Goal: Communication & Community: Answer question/provide support

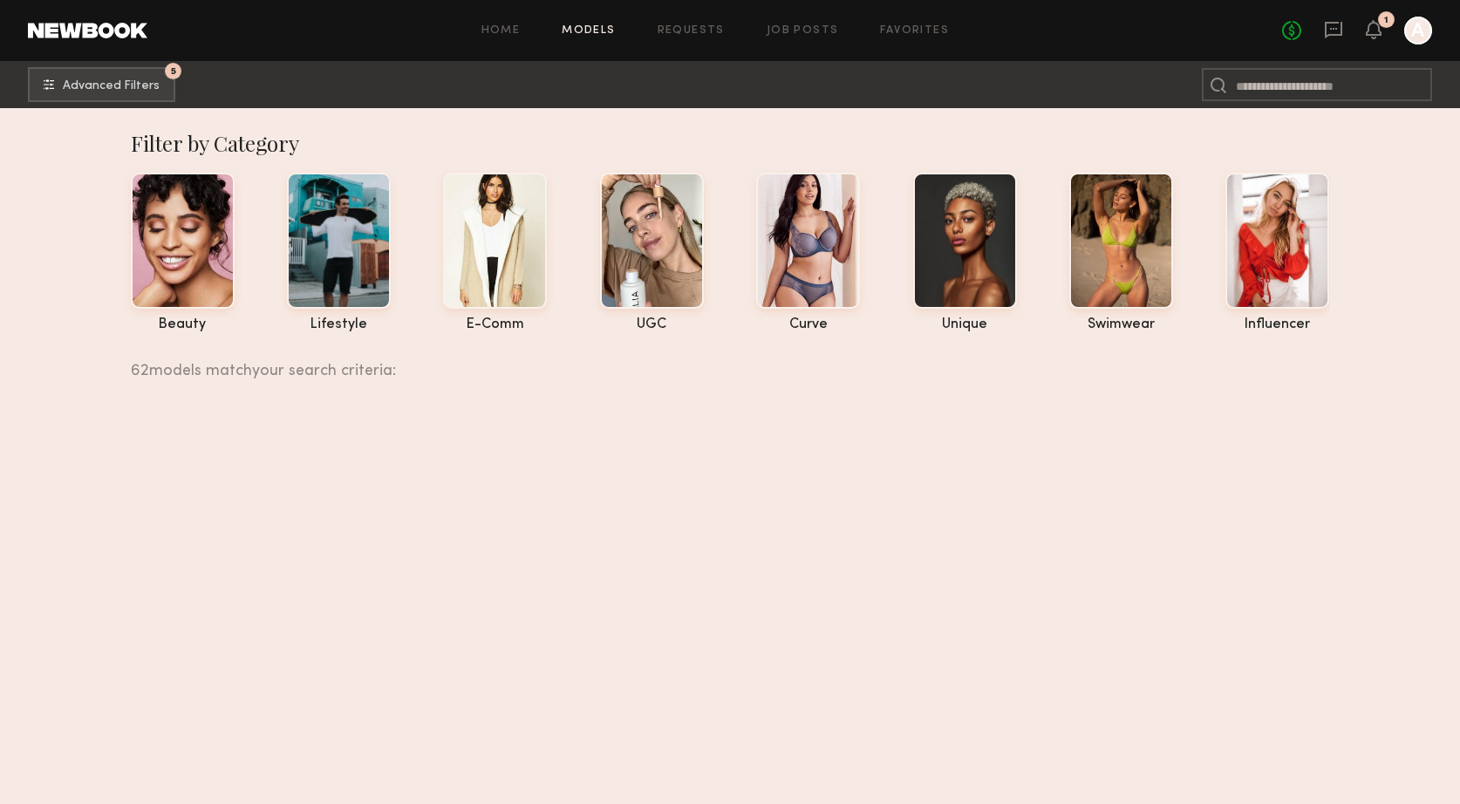
scroll to position [16209, 0]
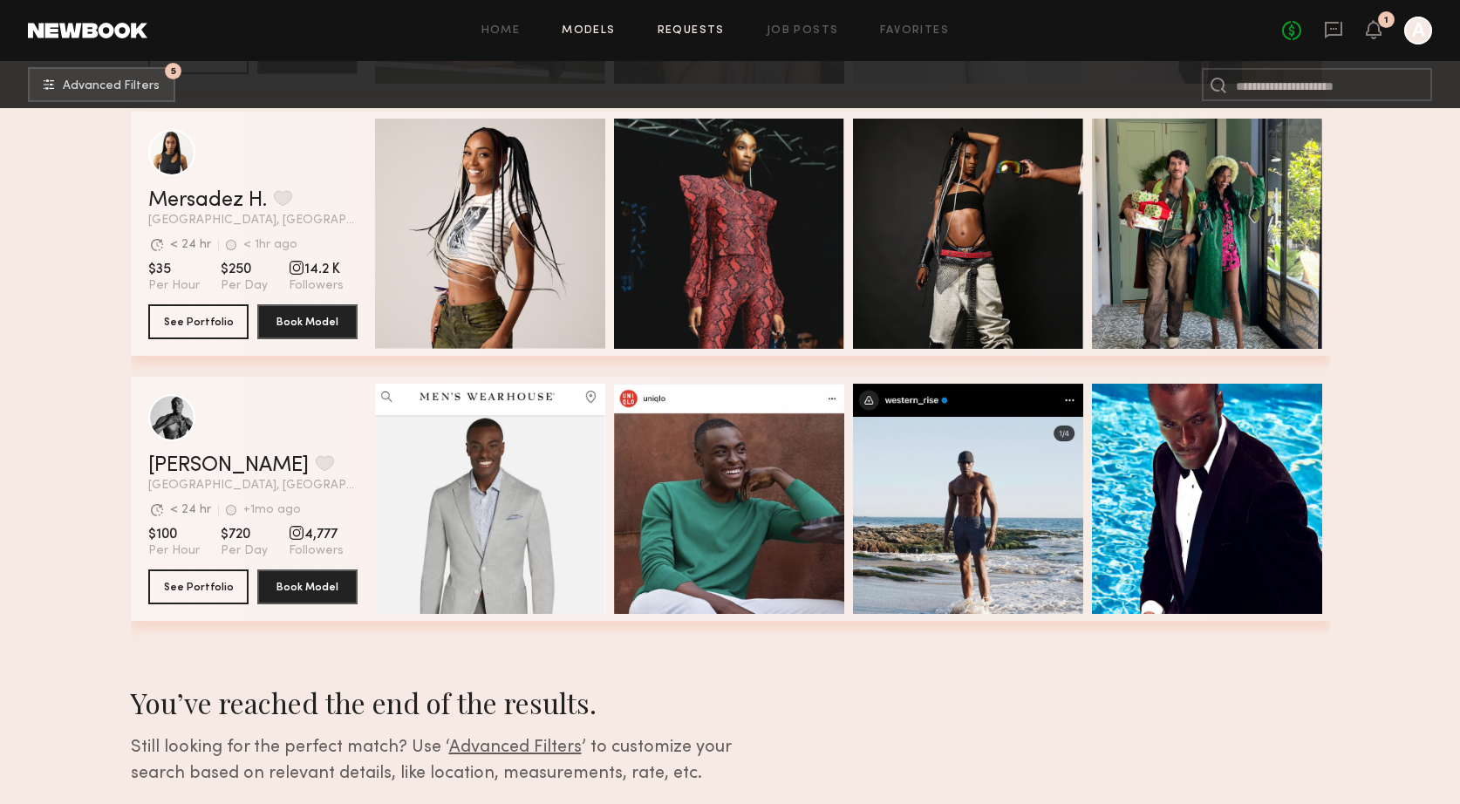
click at [678, 35] on link "Requests" at bounding box center [691, 30] width 67 height 11
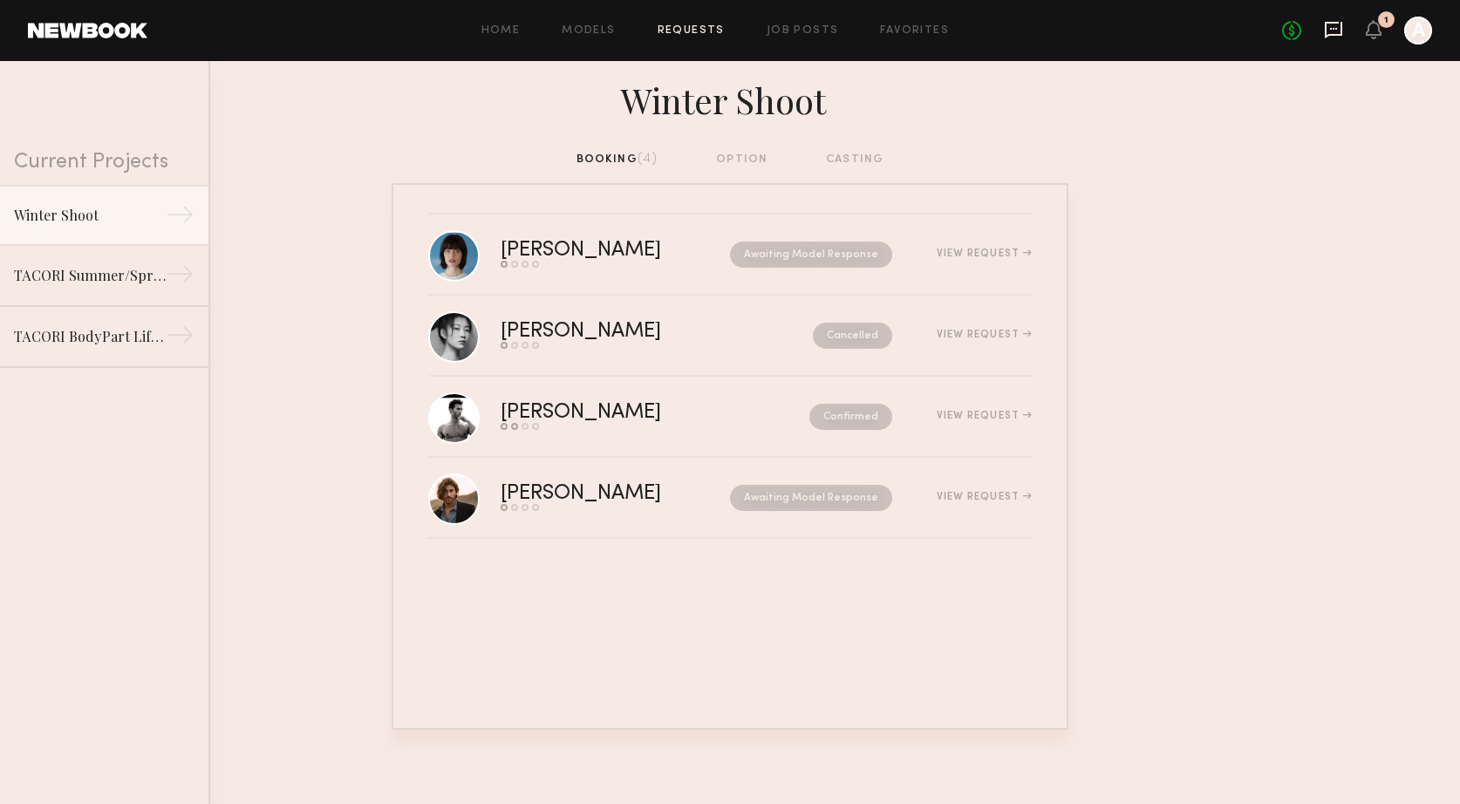
click at [1337, 30] on icon at bounding box center [1333, 29] width 19 height 19
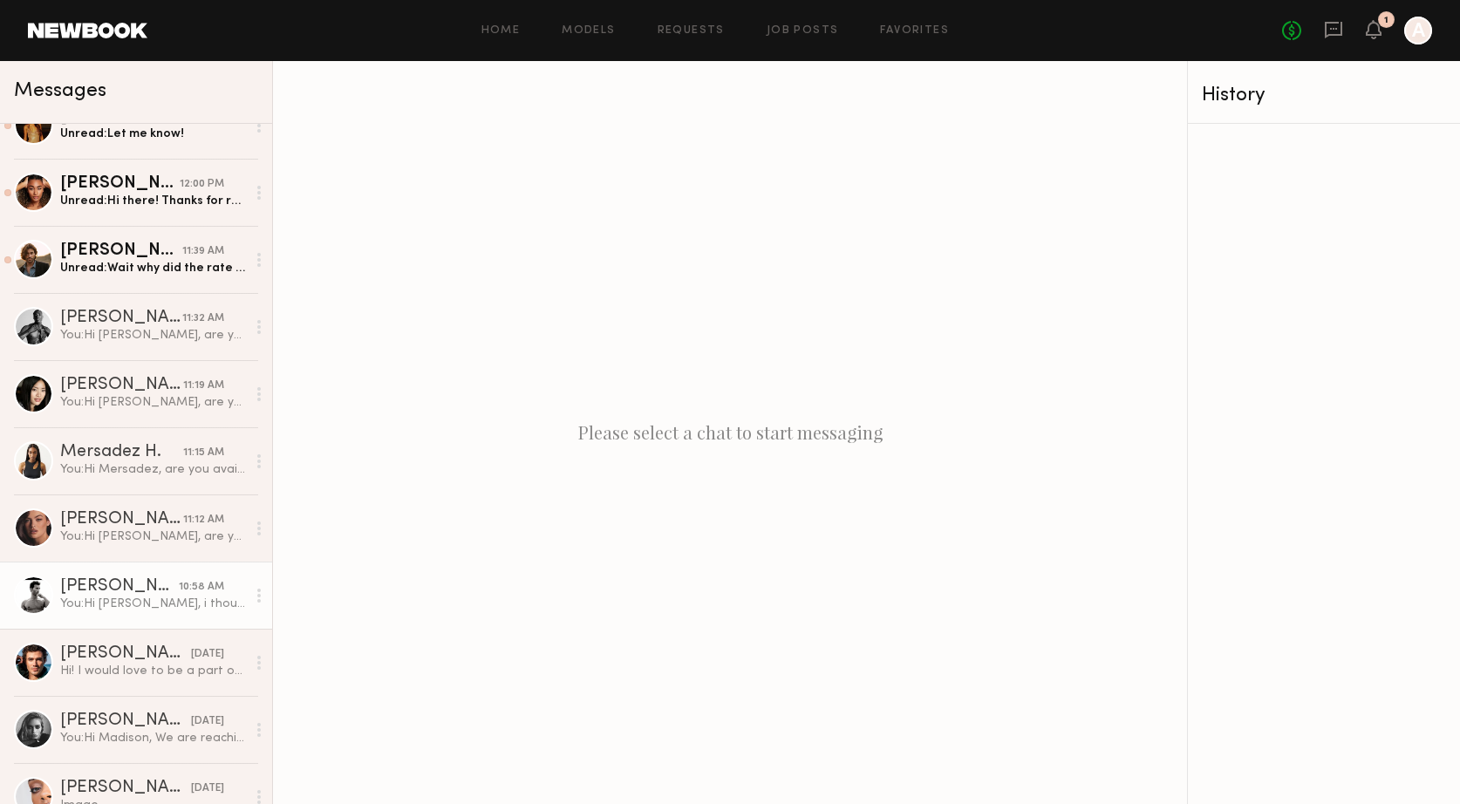
scroll to position [33, 0]
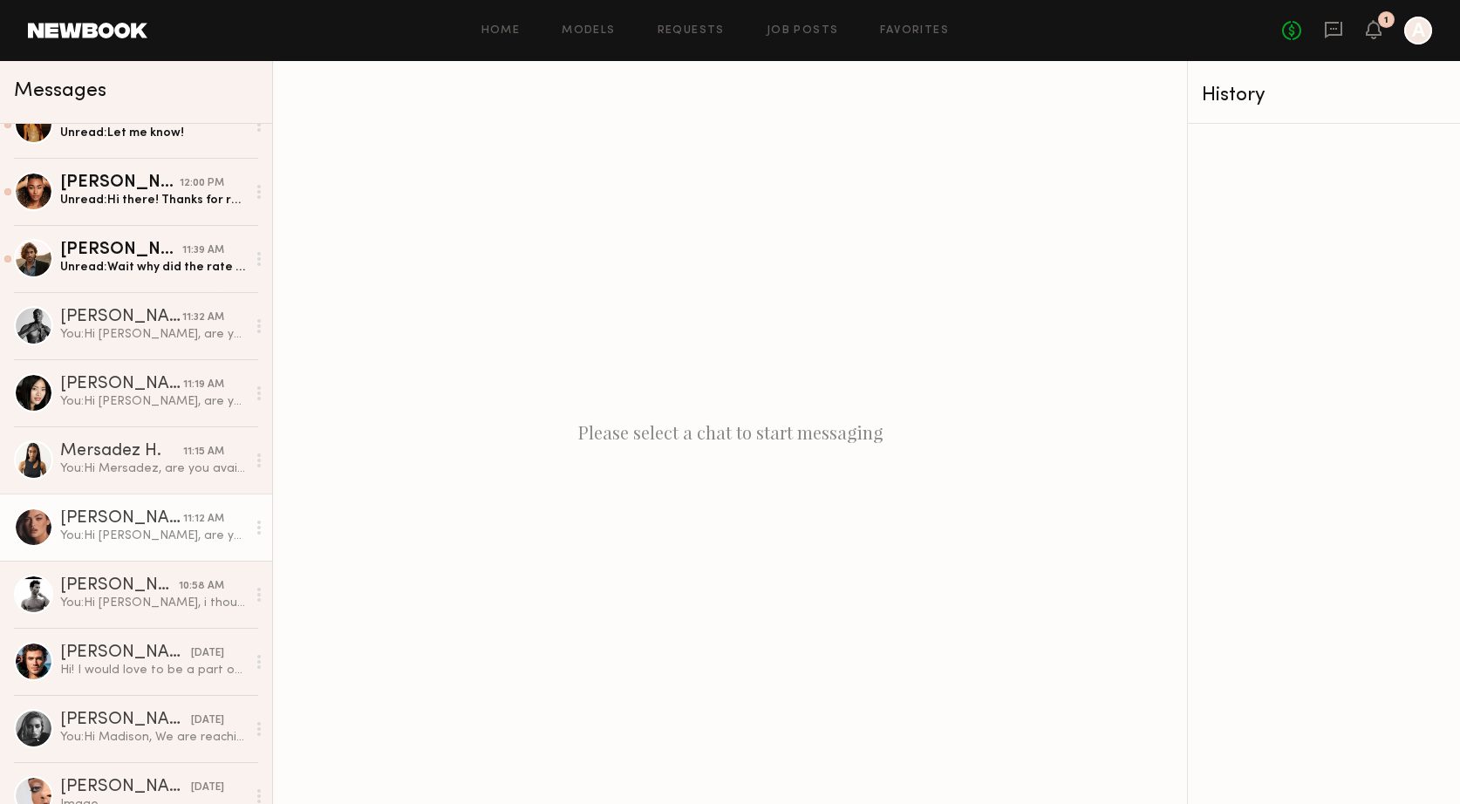
click at [88, 548] on link "Jazlyn S. 11:12 AM You: Hi Jazlyn, are you available for a lifestyle shoot with…" at bounding box center [136, 527] width 272 height 67
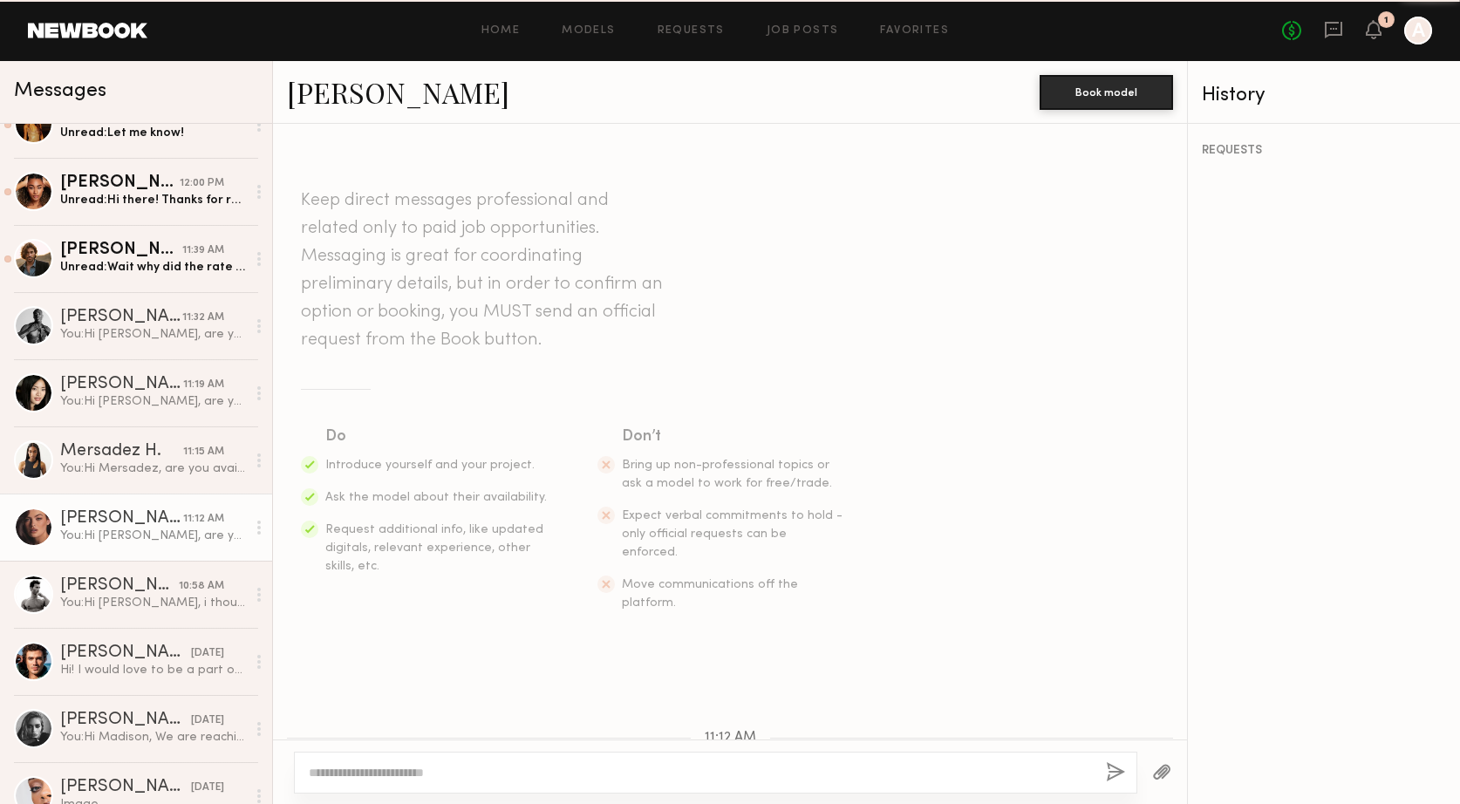
scroll to position [178, 0]
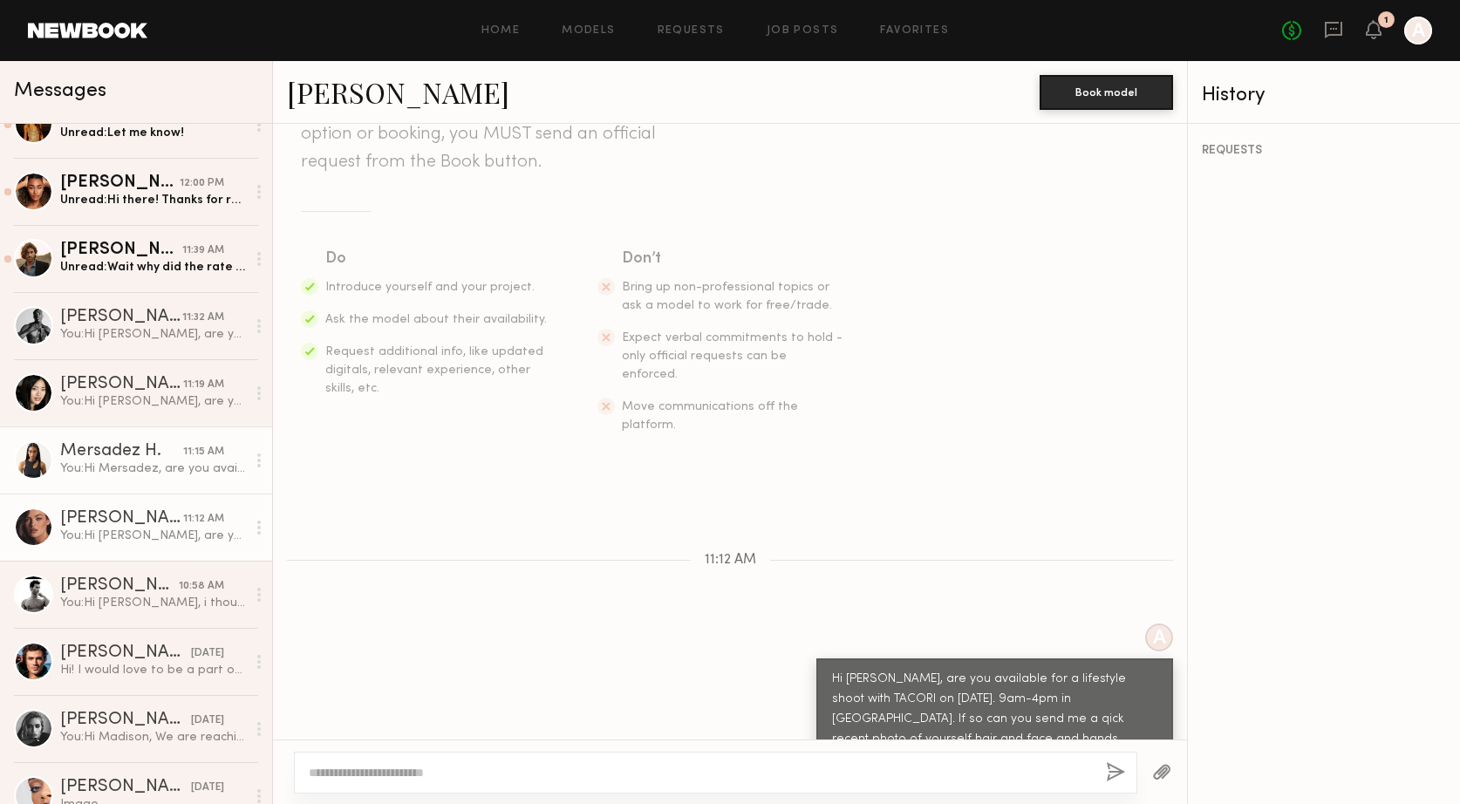
click at [98, 479] on link "Mersadez H. 11:15 AM You: Hi Mersadez, are you available for a lifestyle shoot …" at bounding box center [136, 460] width 272 height 67
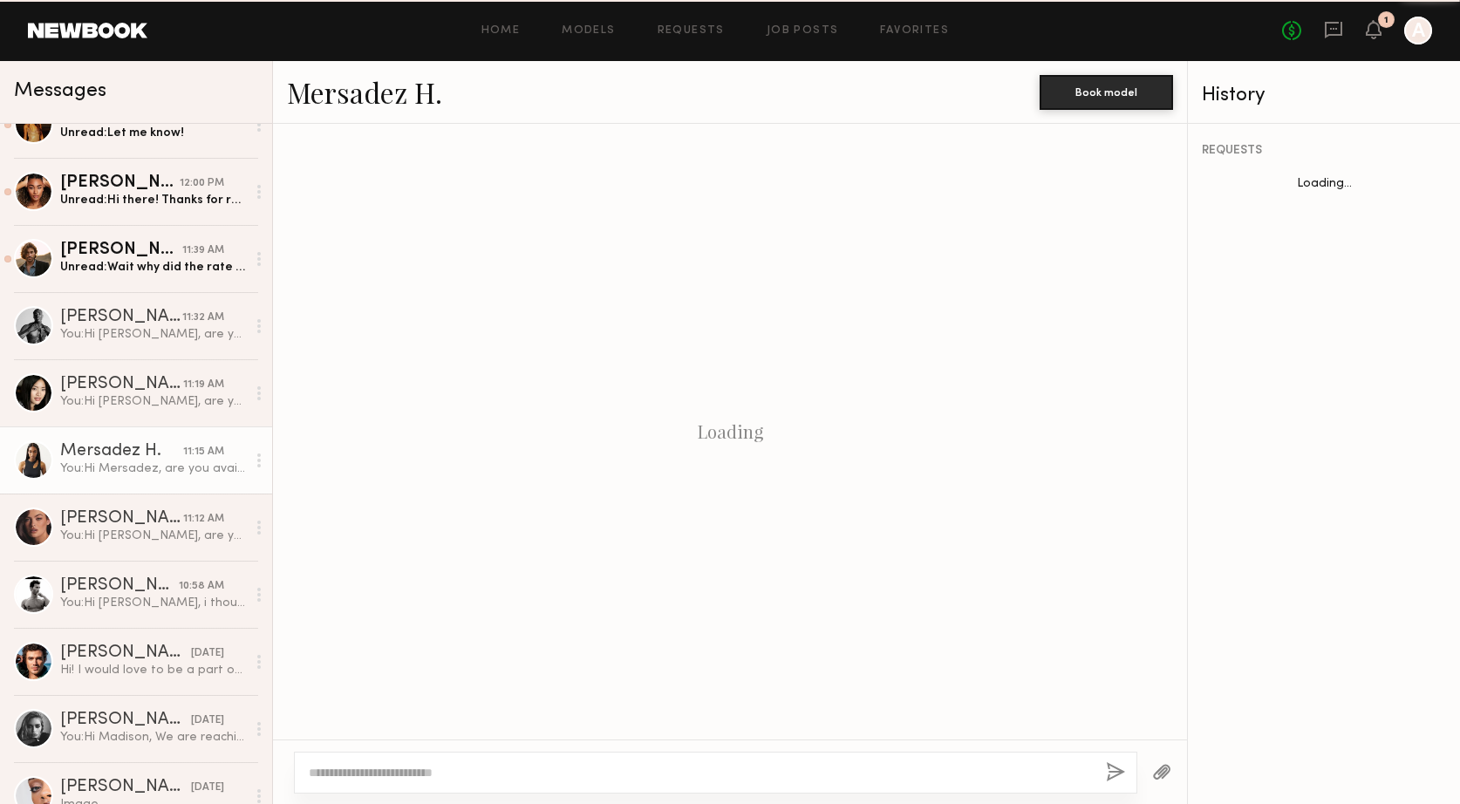
scroll to position [198, 0]
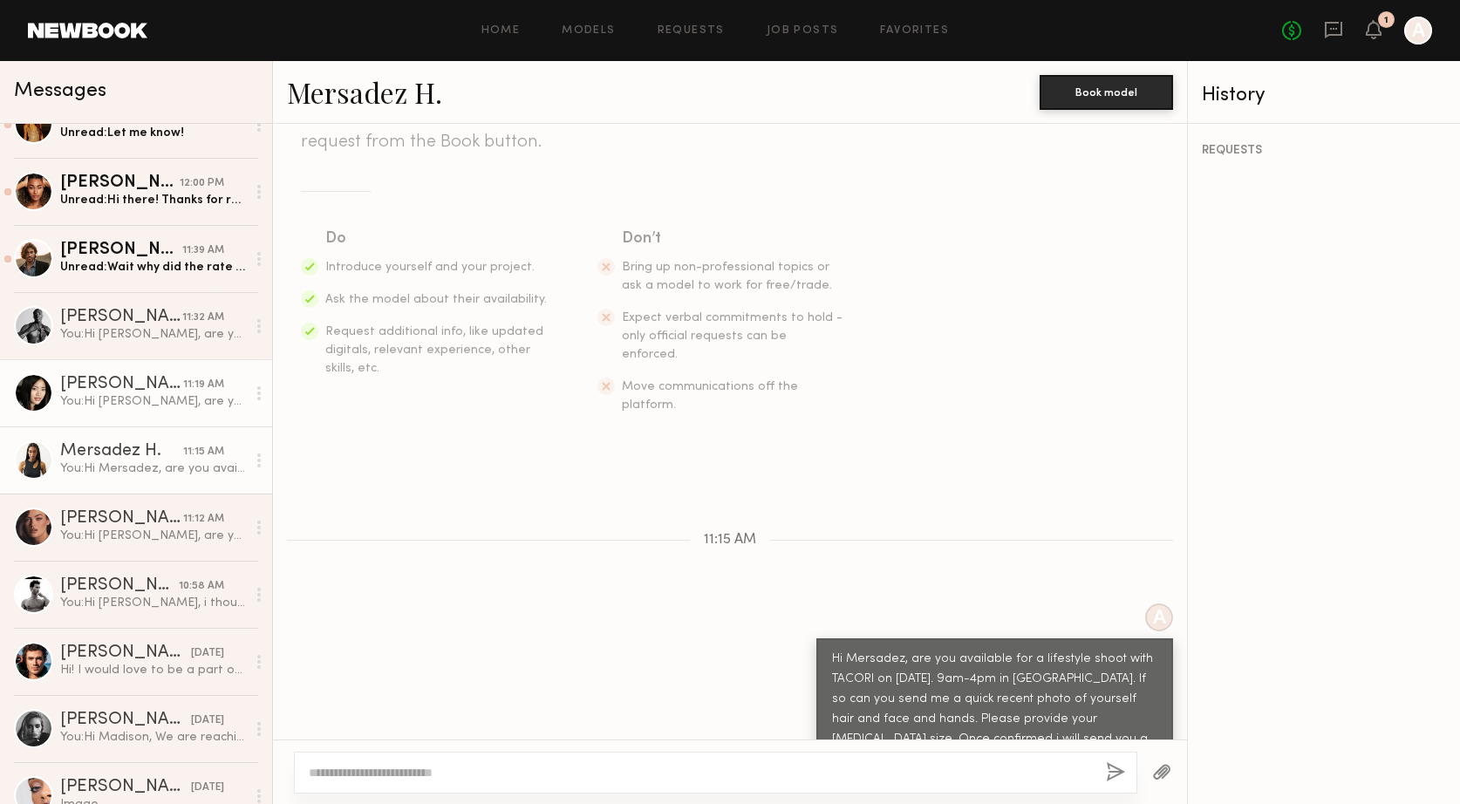
click at [104, 418] on link "Jennifer L. 11:19 AM You: Hi Jennifer, are you available for a lifestyle shoot …" at bounding box center [136, 392] width 272 height 67
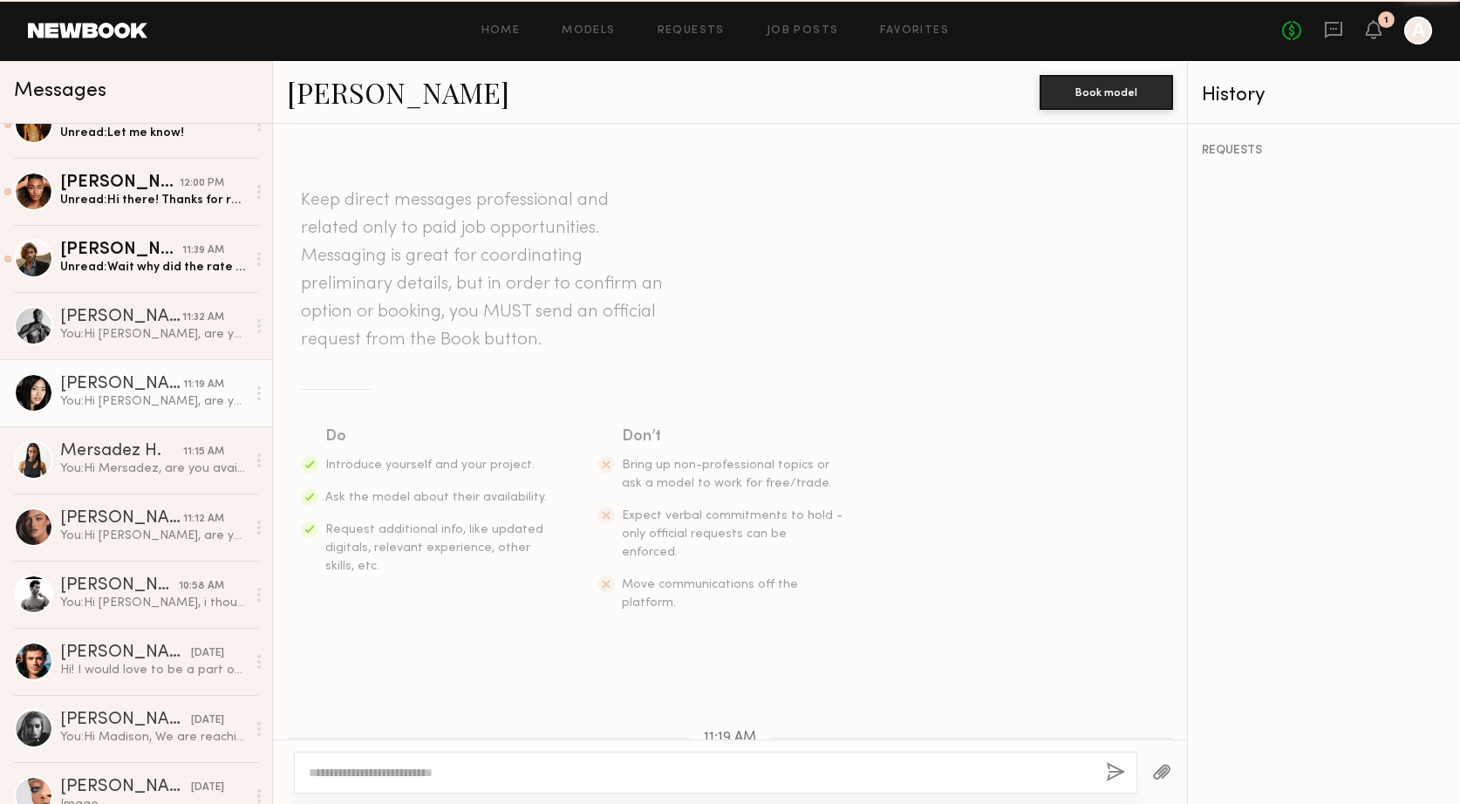
scroll to position [198, 0]
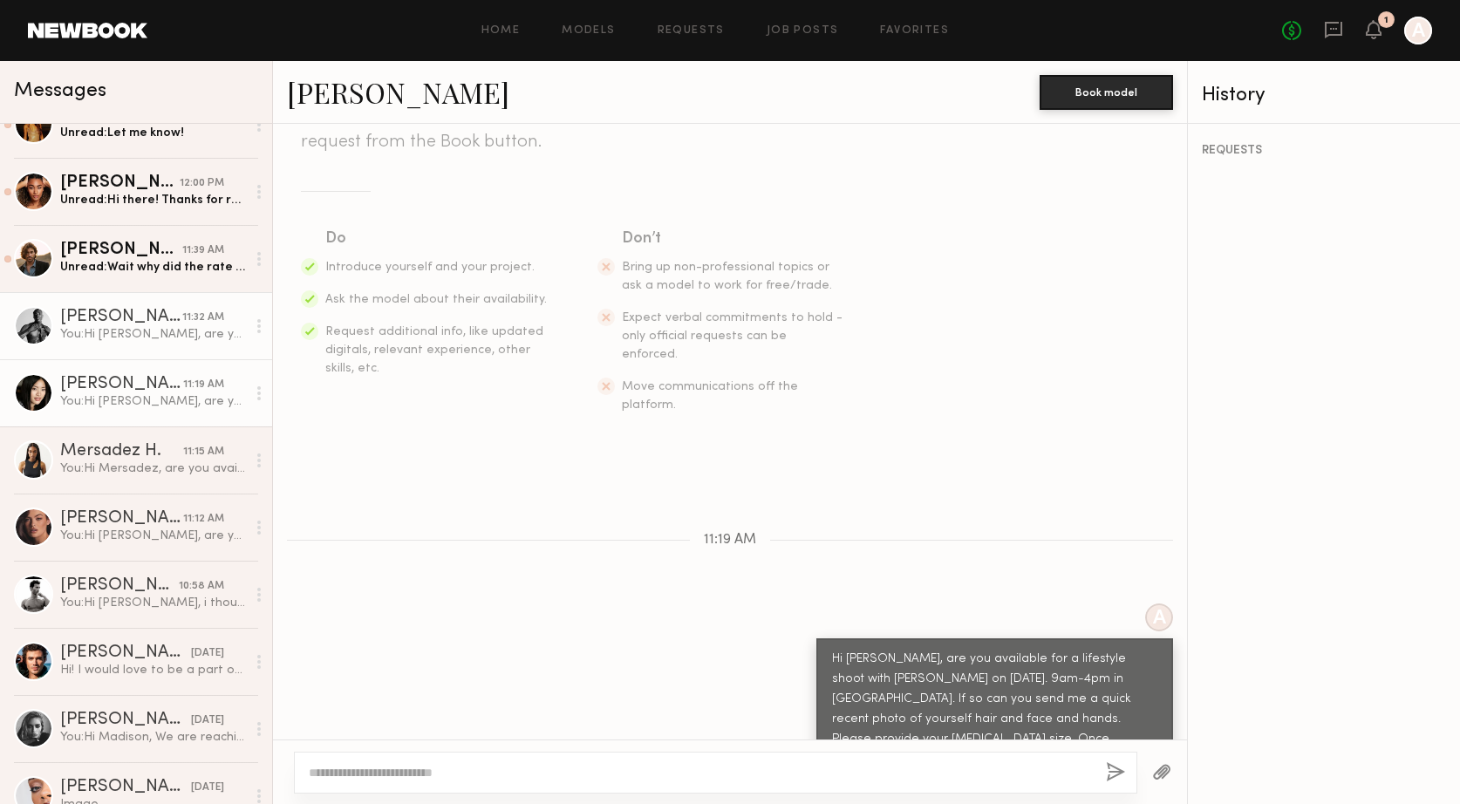
click at [107, 343] on link "Jonathan A. 11:32 AM You: Hi Jonathan, are you available for a lifestyle shoot …" at bounding box center [136, 325] width 272 height 67
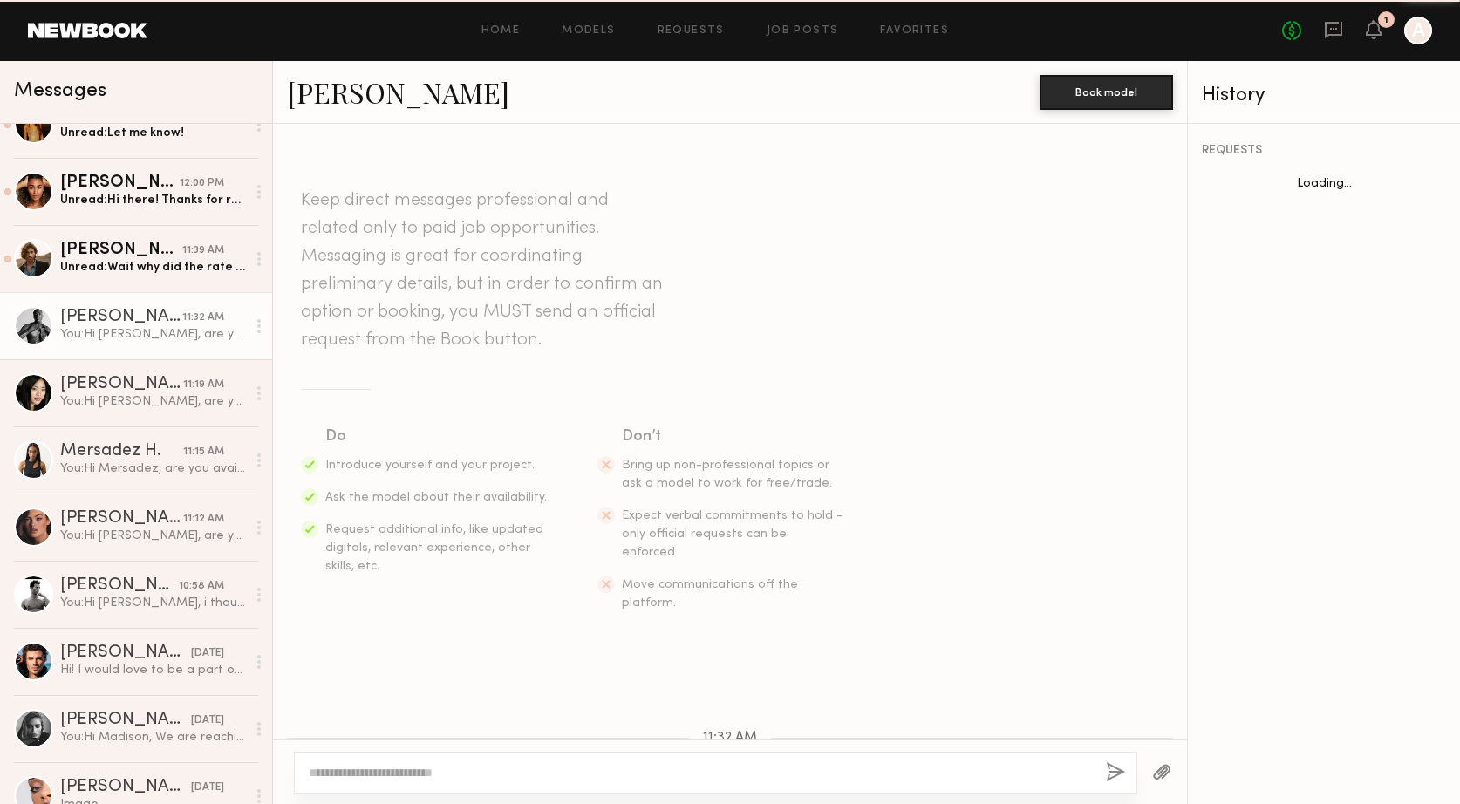
scroll to position [198, 0]
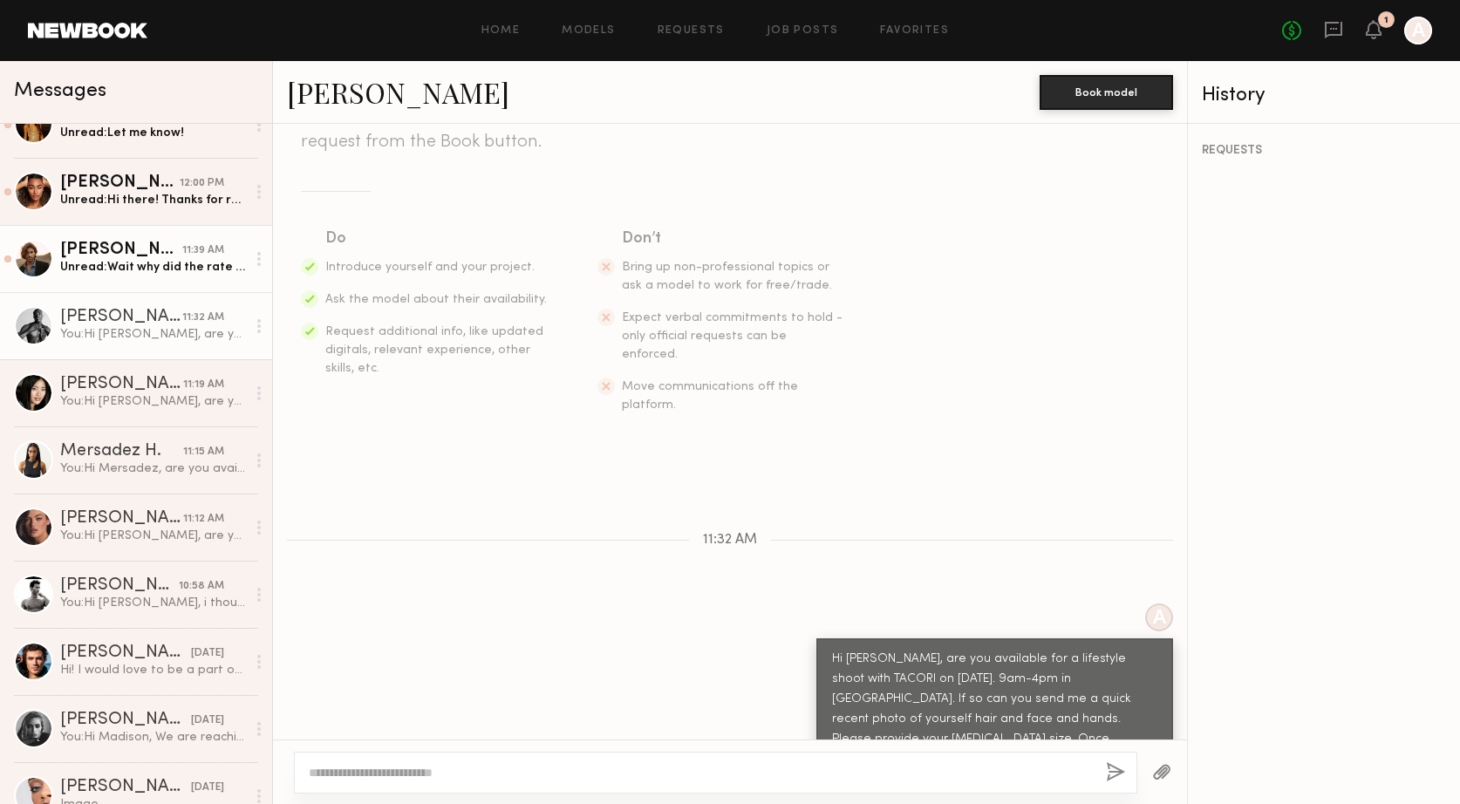
click at [108, 277] on link "Sam M. 11:39 AM Unread: Wait why did the rate drop from $1.120 to $750? Sorry I…" at bounding box center [136, 258] width 272 height 67
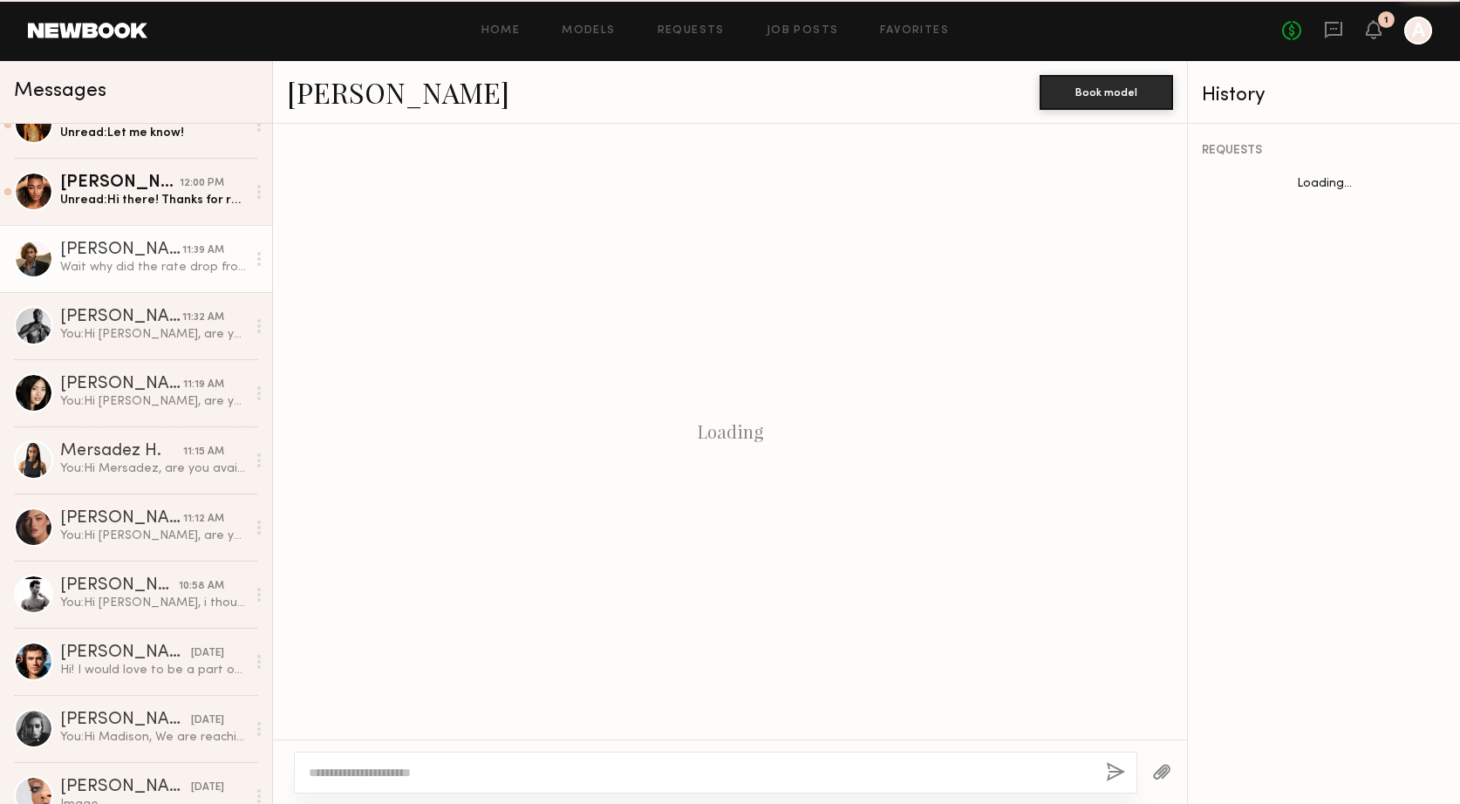
scroll to position [920, 0]
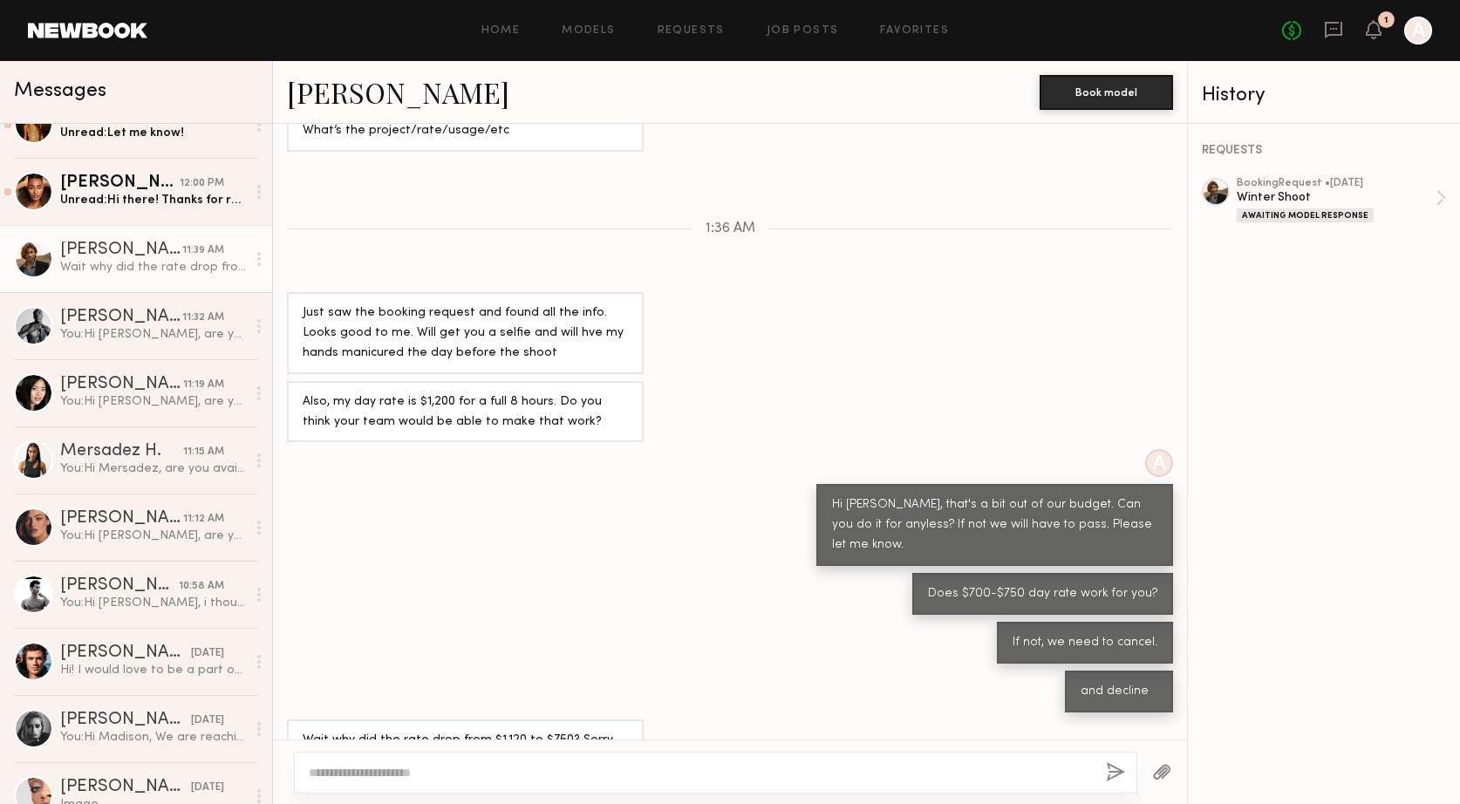
click at [373, 766] on textarea at bounding box center [700, 772] width 783 height 17
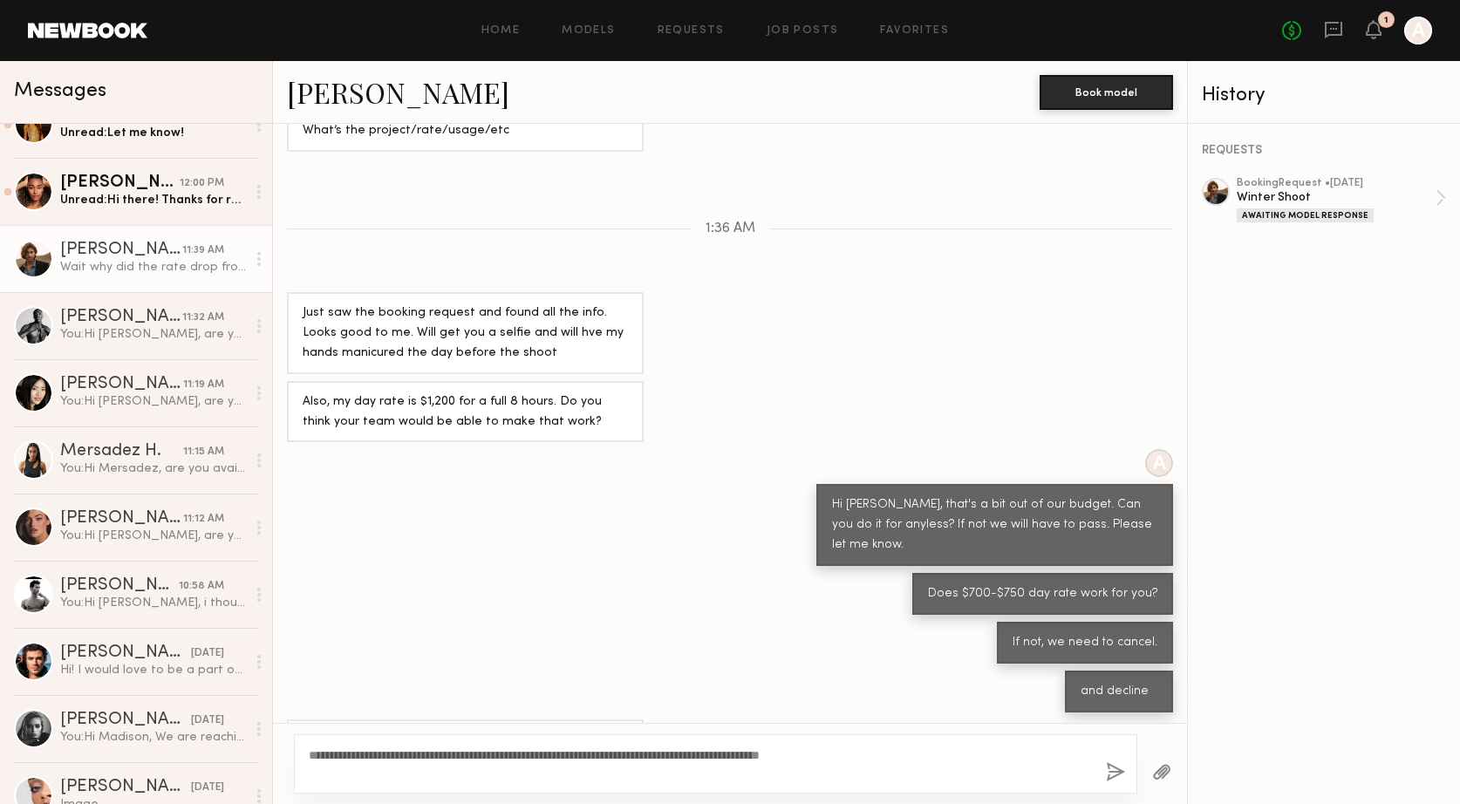
type textarea "**********"
click at [1110, 769] on button "button" at bounding box center [1115, 774] width 19 height 22
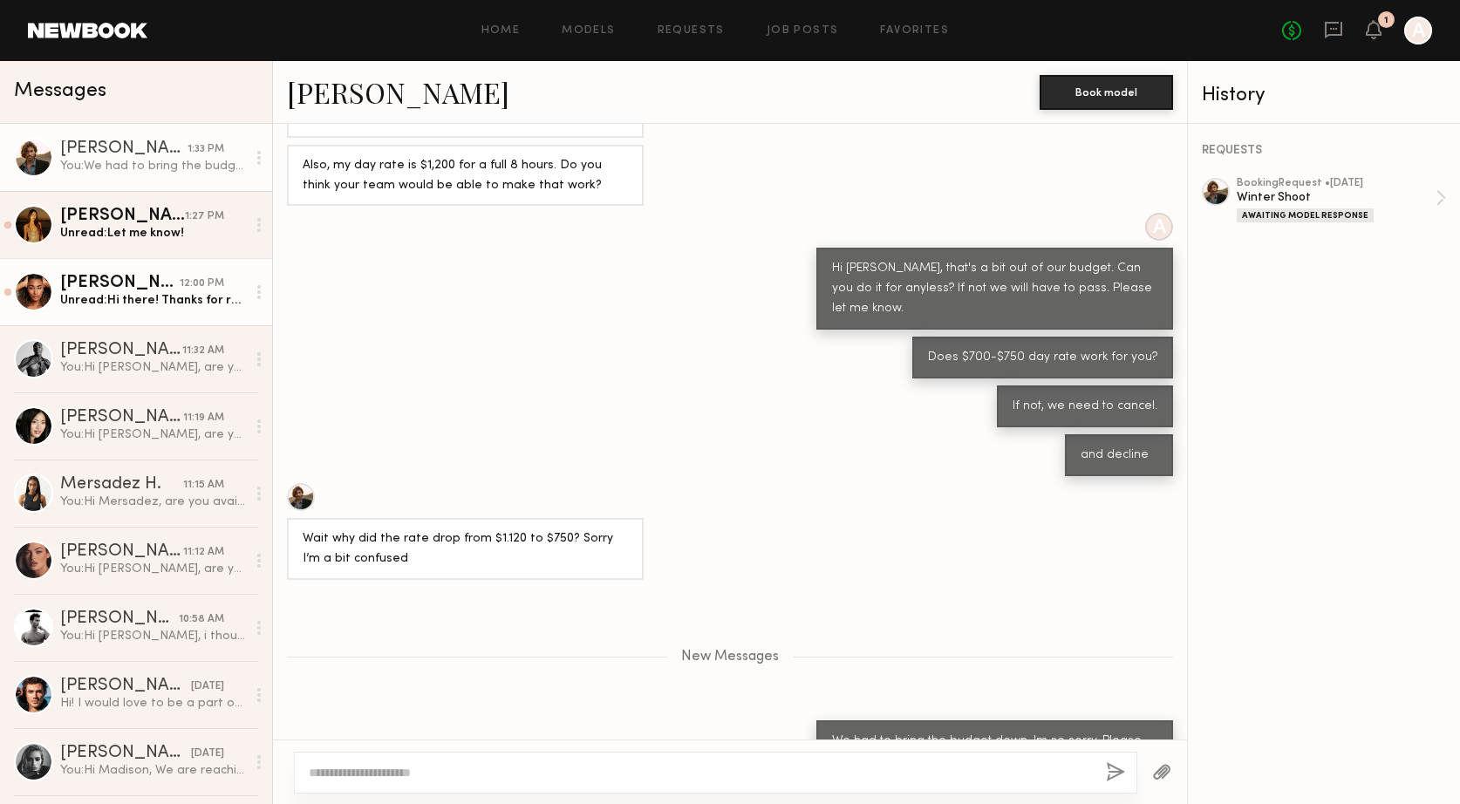
click at [106, 286] on div "Desree H." at bounding box center [120, 283] width 120 height 17
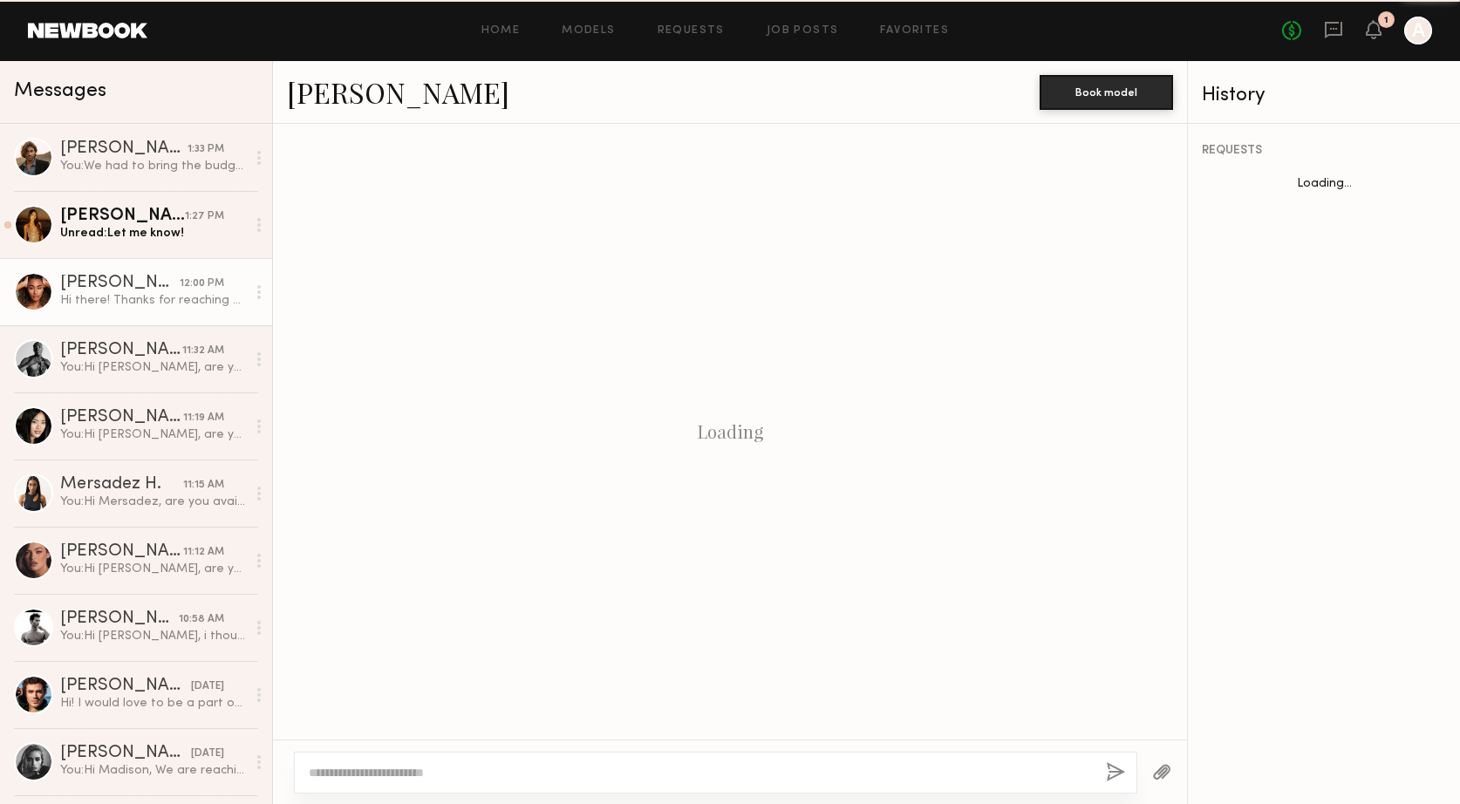
scroll to position [386, 0]
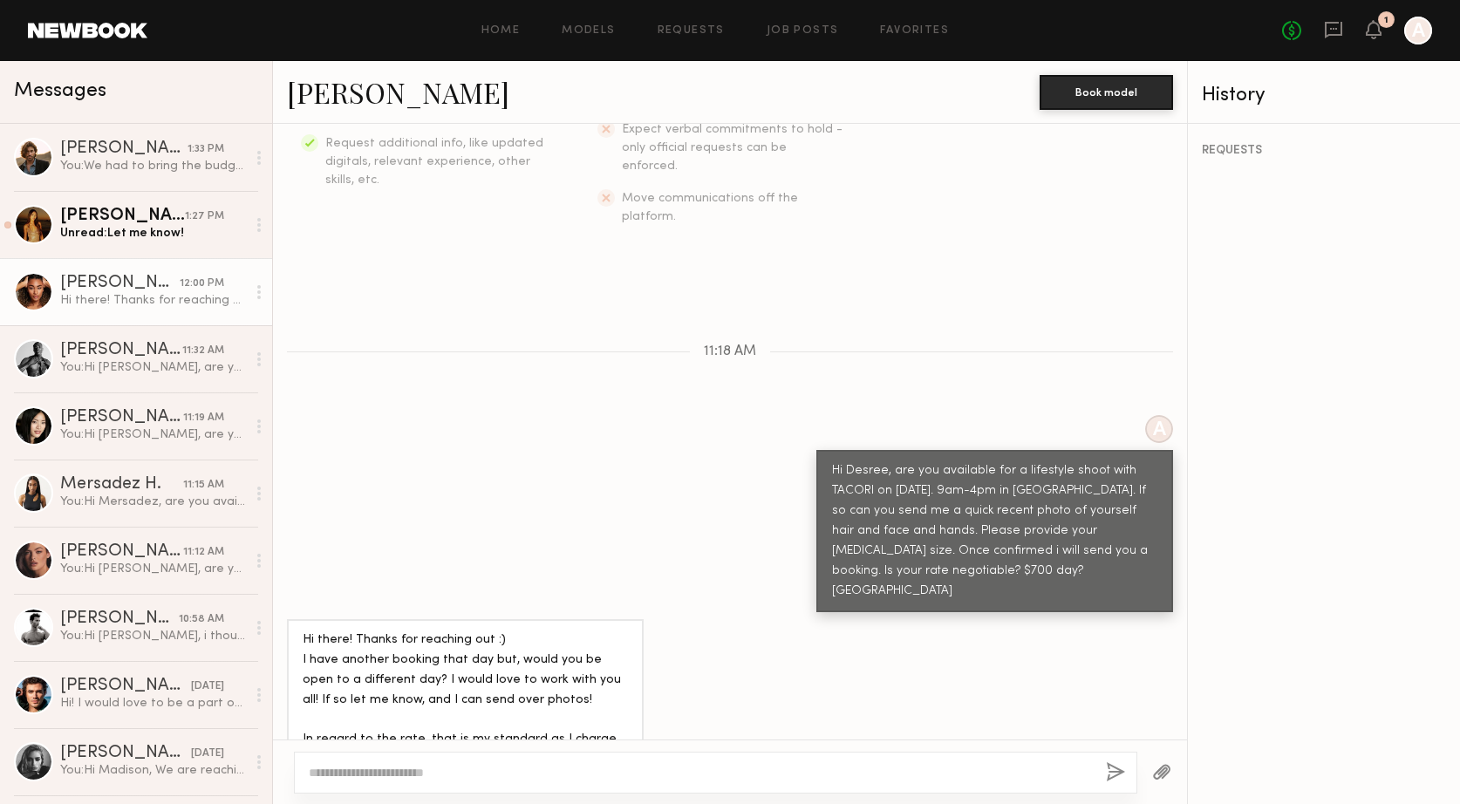
click at [415, 770] on textarea at bounding box center [700, 772] width 783 height 17
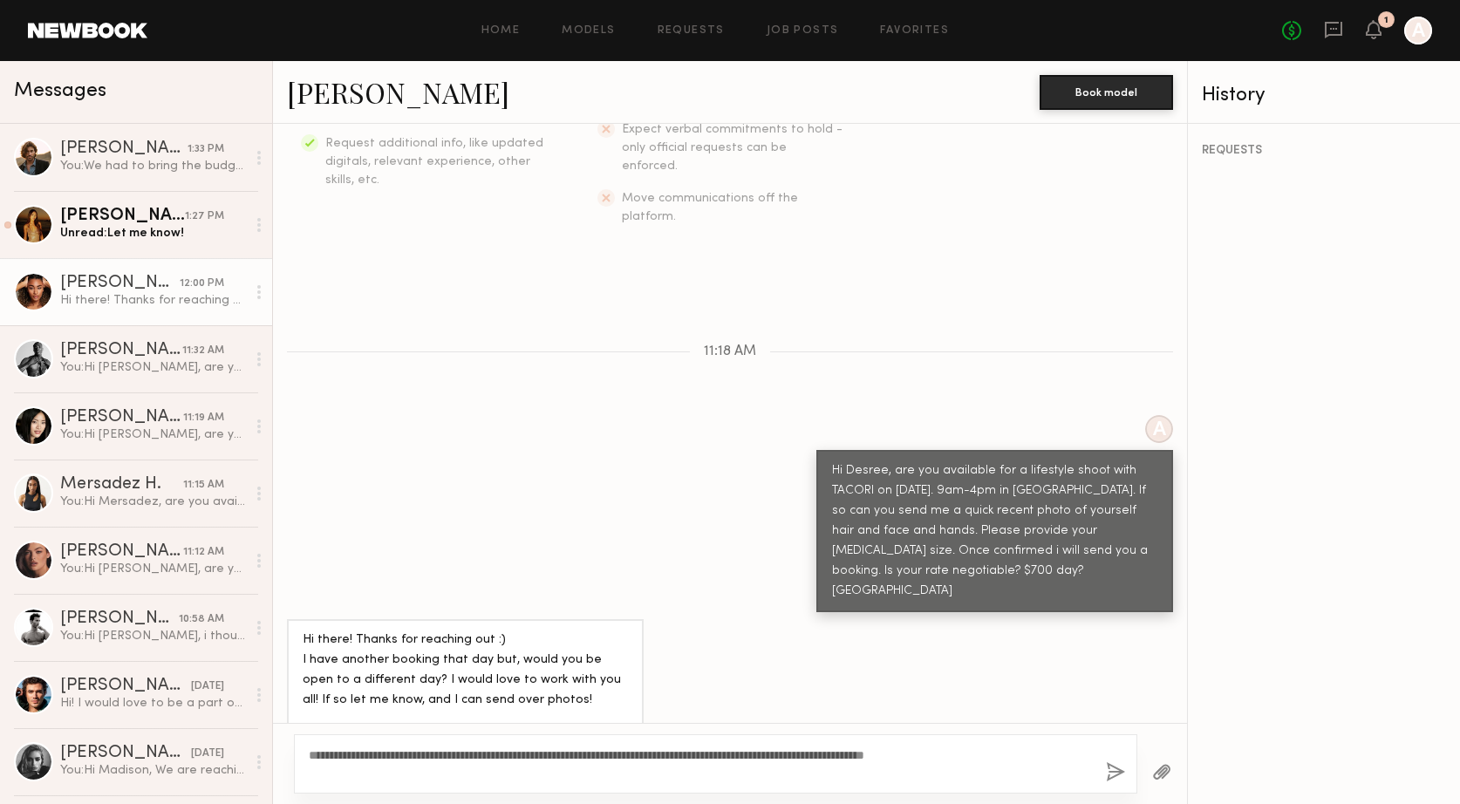
type textarea "**********"
click at [1112, 773] on button "button" at bounding box center [1115, 774] width 19 height 22
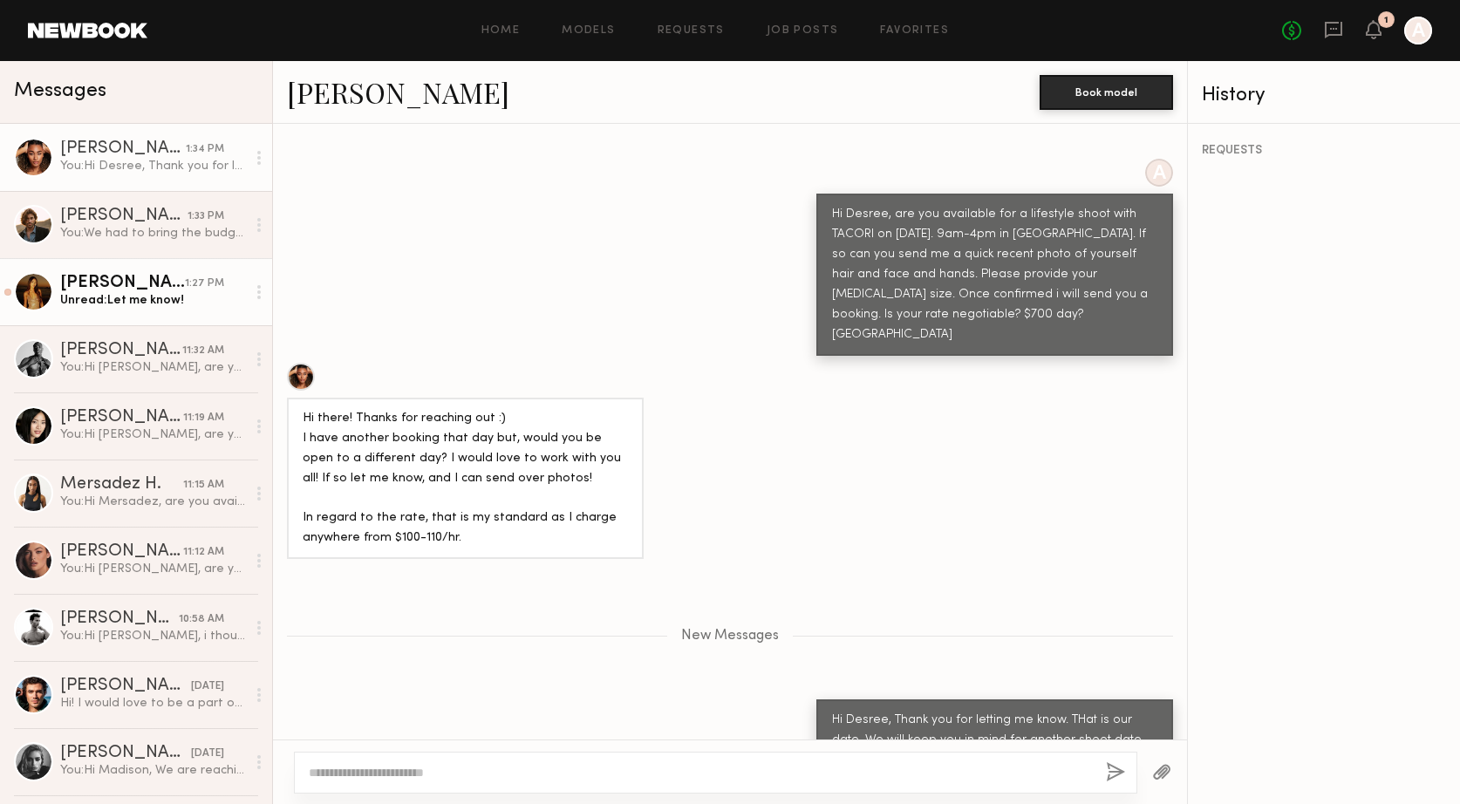
click at [122, 305] on div "Unread: Let me know!" at bounding box center [153, 300] width 186 height 17
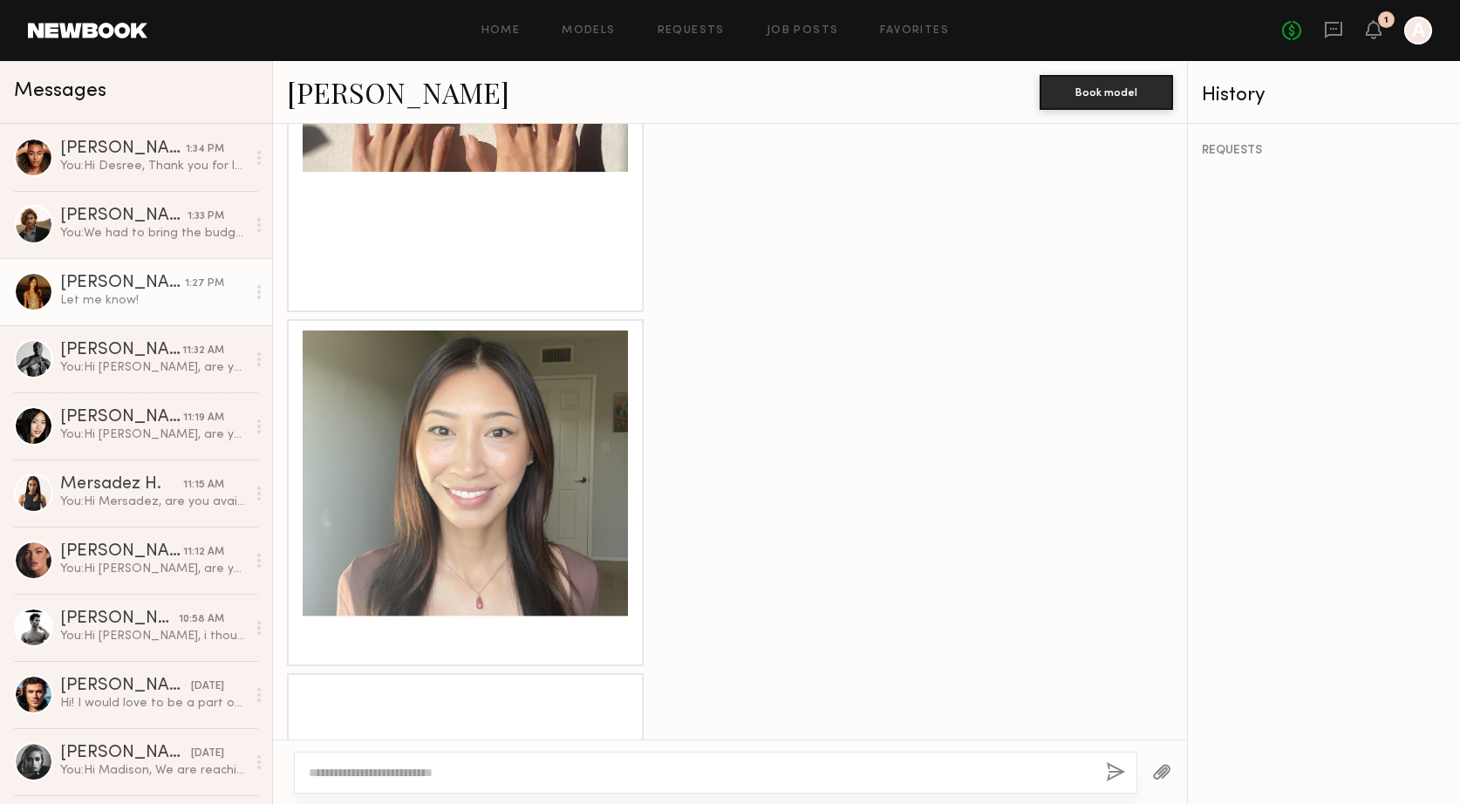
scroll to position [1207, 0]
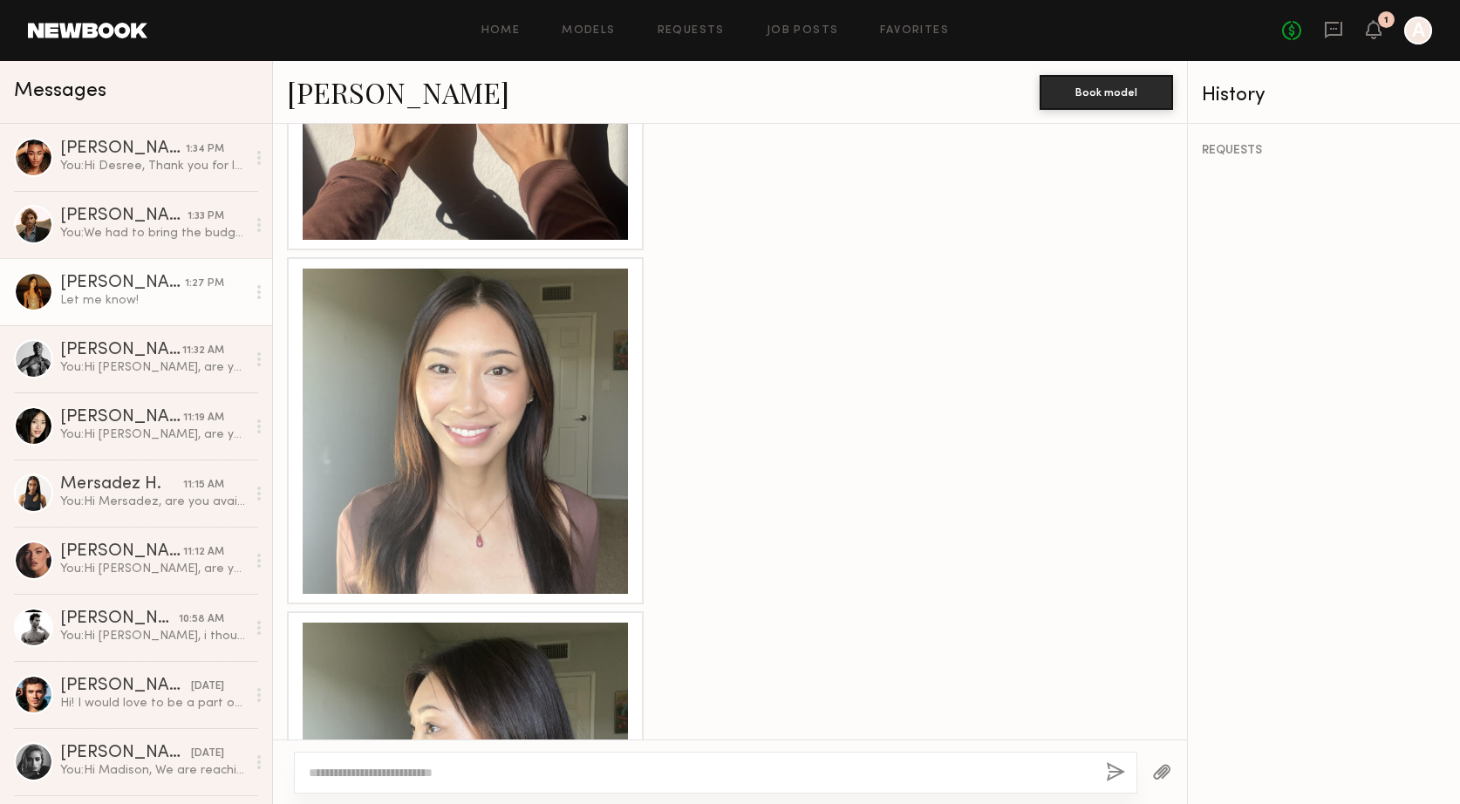
click at [498, 756] on div at bounding box center [716, 773] width 844 height 42
click at [476, 769] on textarea at bounding box center [700, 772] width 783 height 17
type textarea "**********"
click at [1115, 776] on button "button" at bounding box center [1115, 774] width 19 height 22
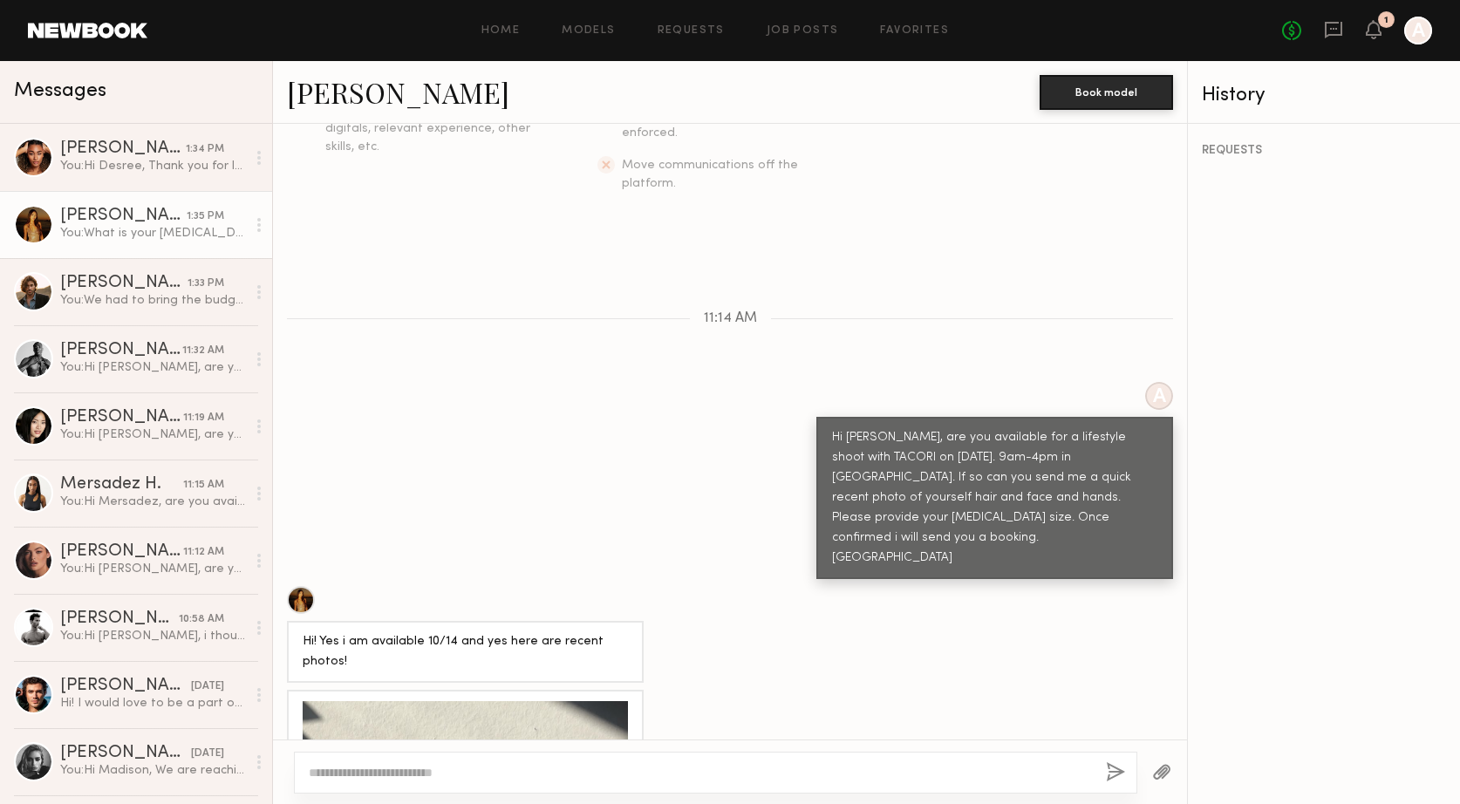
scroll to position [419, 0]
click at [118, 174] on link "Desree H. 1:34 PM You: Hi Desree, Thank you for letting me know. THat is our da…" at bounding box center [136, 157] width 272 height 67
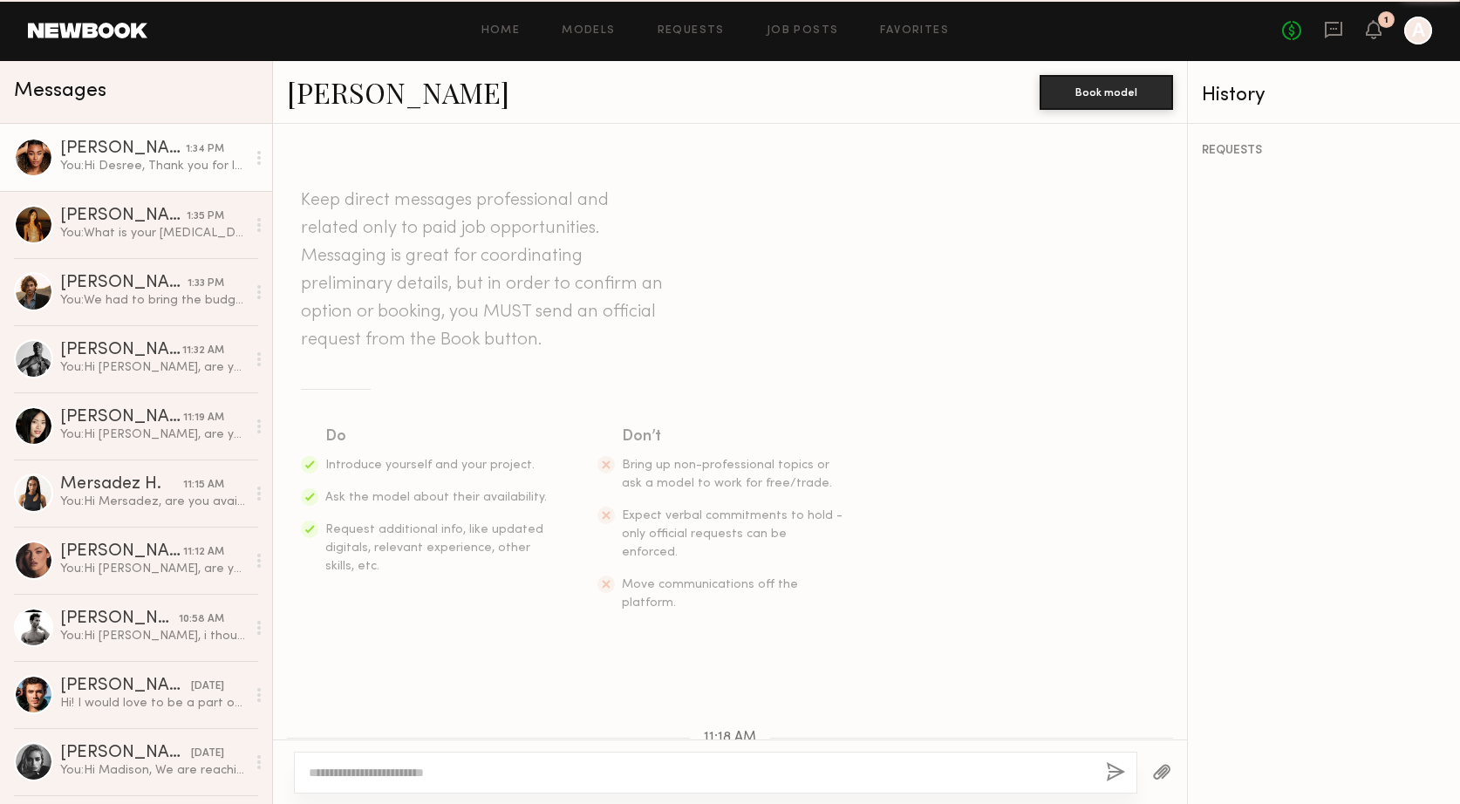
scroll to position [510, 0]
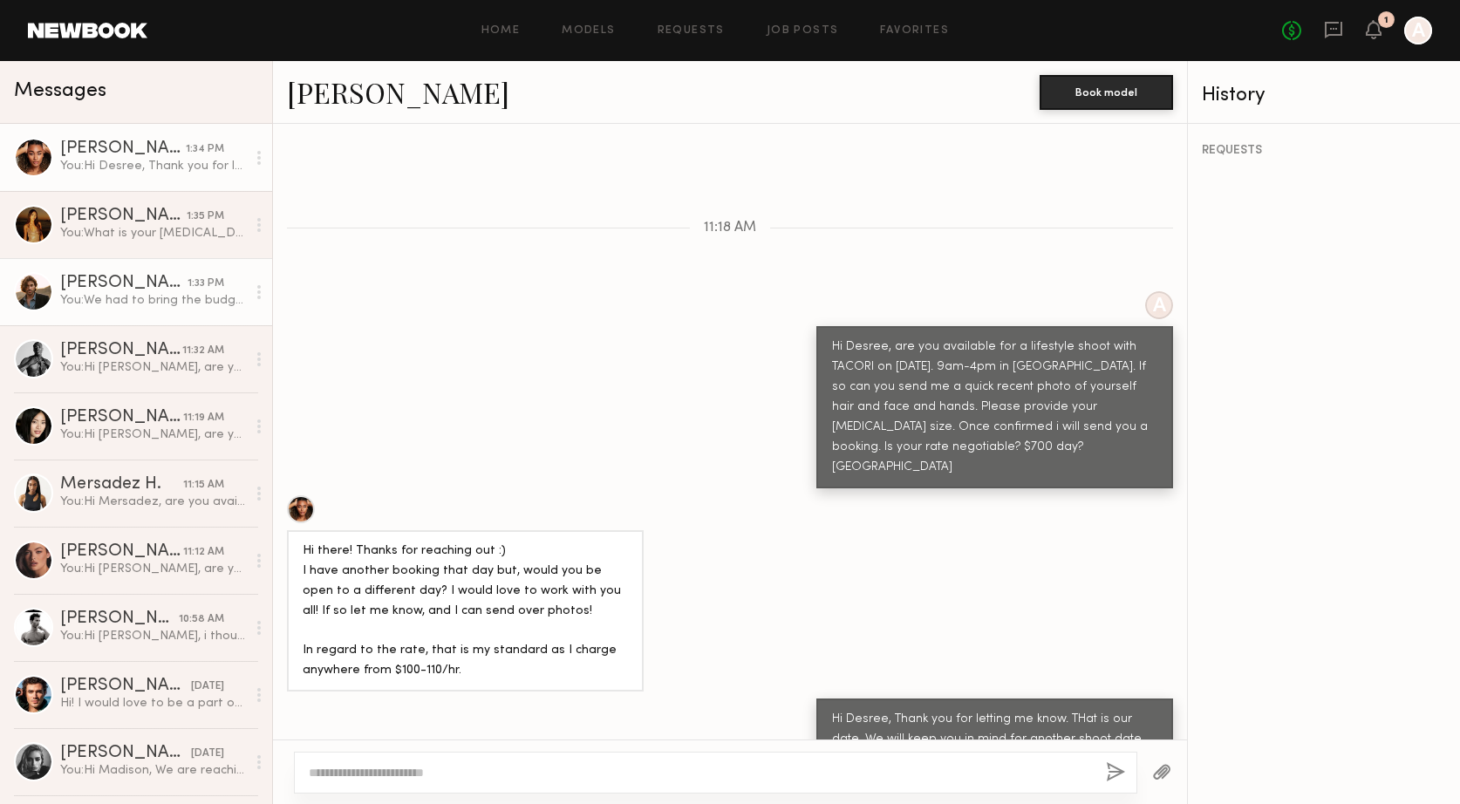
click at [105, 318] on link "Sam M. 1:33 PM You: We had to bring the budget down. Im so sorry. Please let me…" at bounding box center [136, 291] width 272 height 67
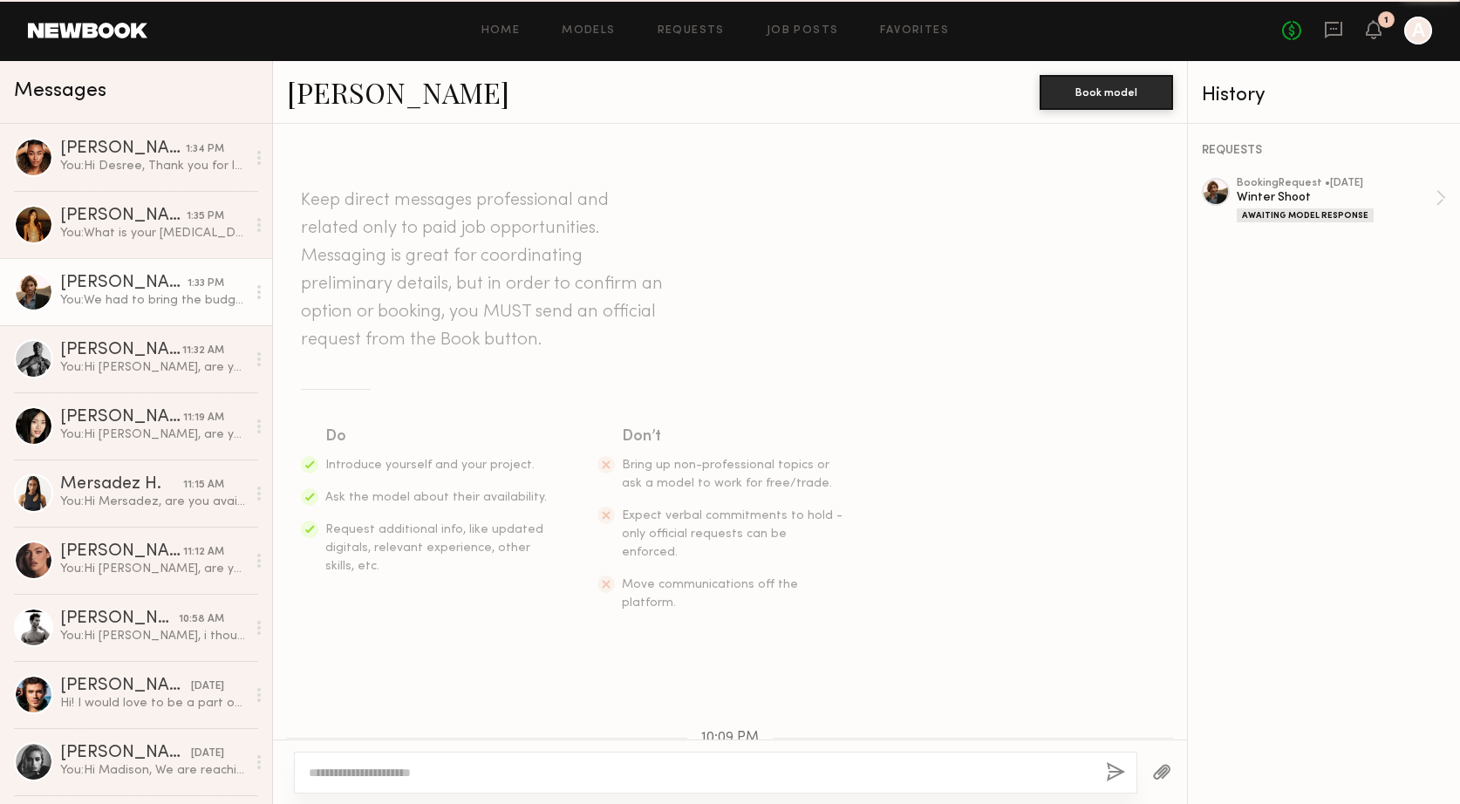
scroll to position [1023, 0]
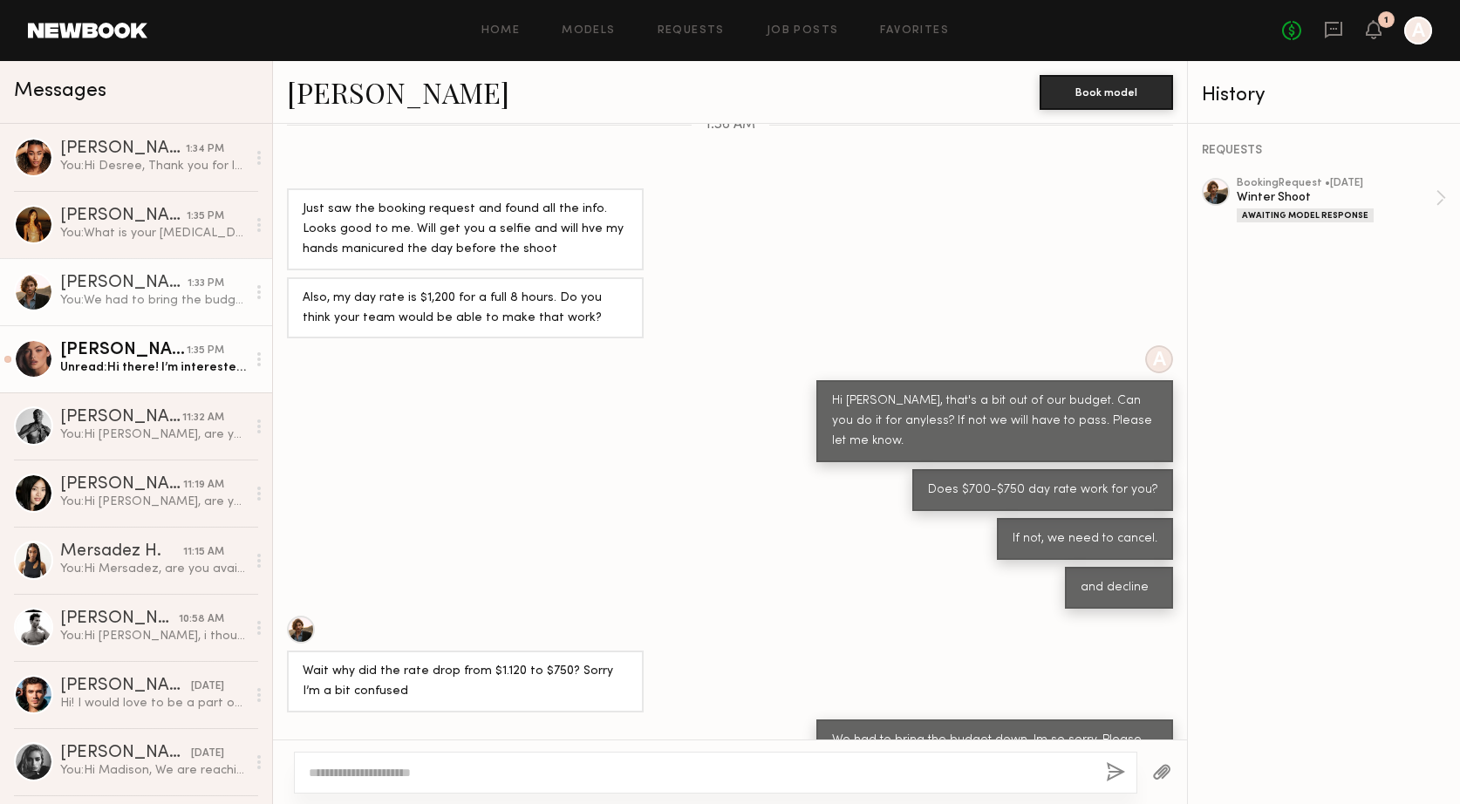
click at [87, 378] on link "Jazlyn S. 1:35 PM Unread: Hi there! I’m interested and available:)" at bounding box center [136, 358] width 272 height 67
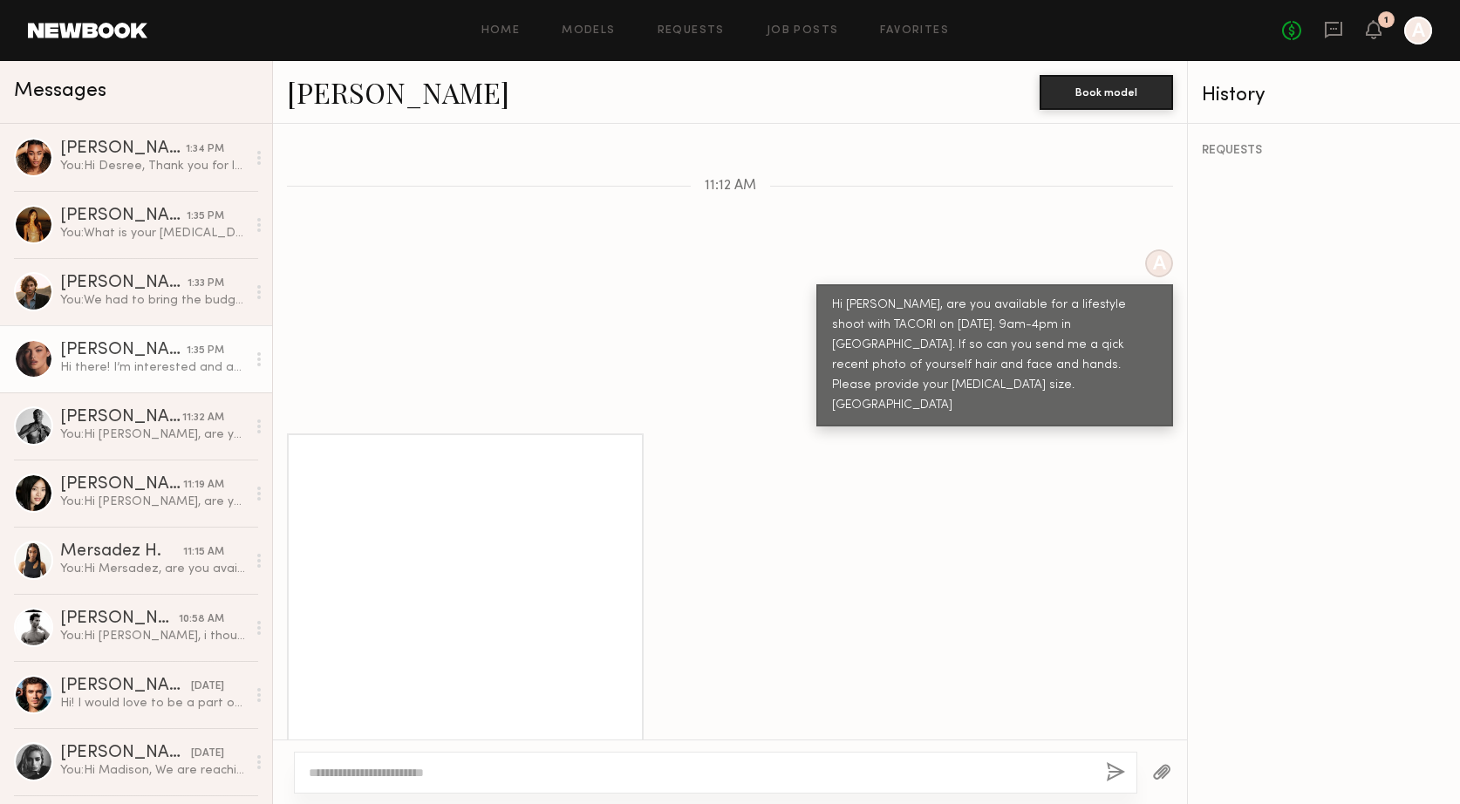
scroll to position [1074, 0]
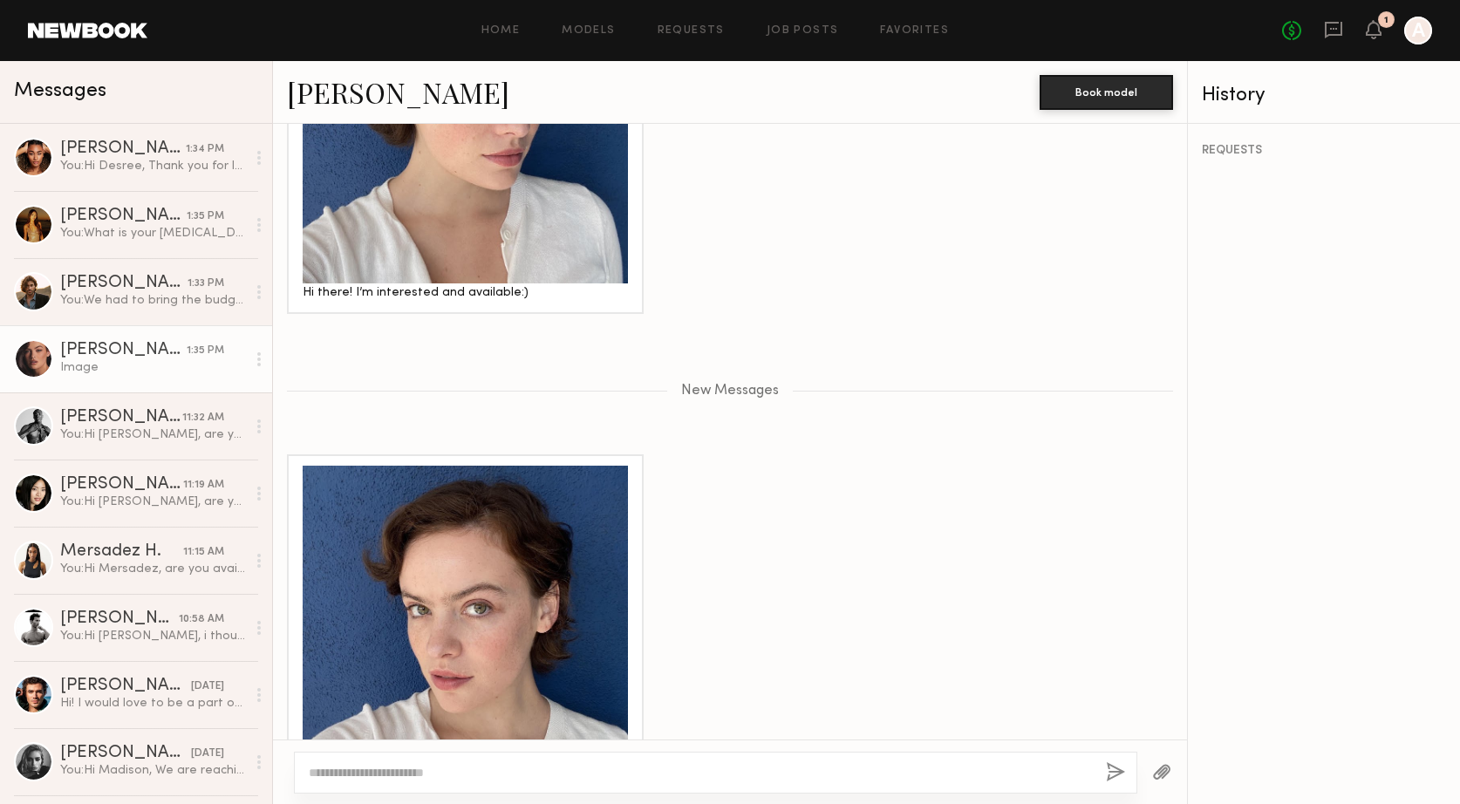
click at [439, 774] on textarea at bounding box center [700, 772] width 783 height 17
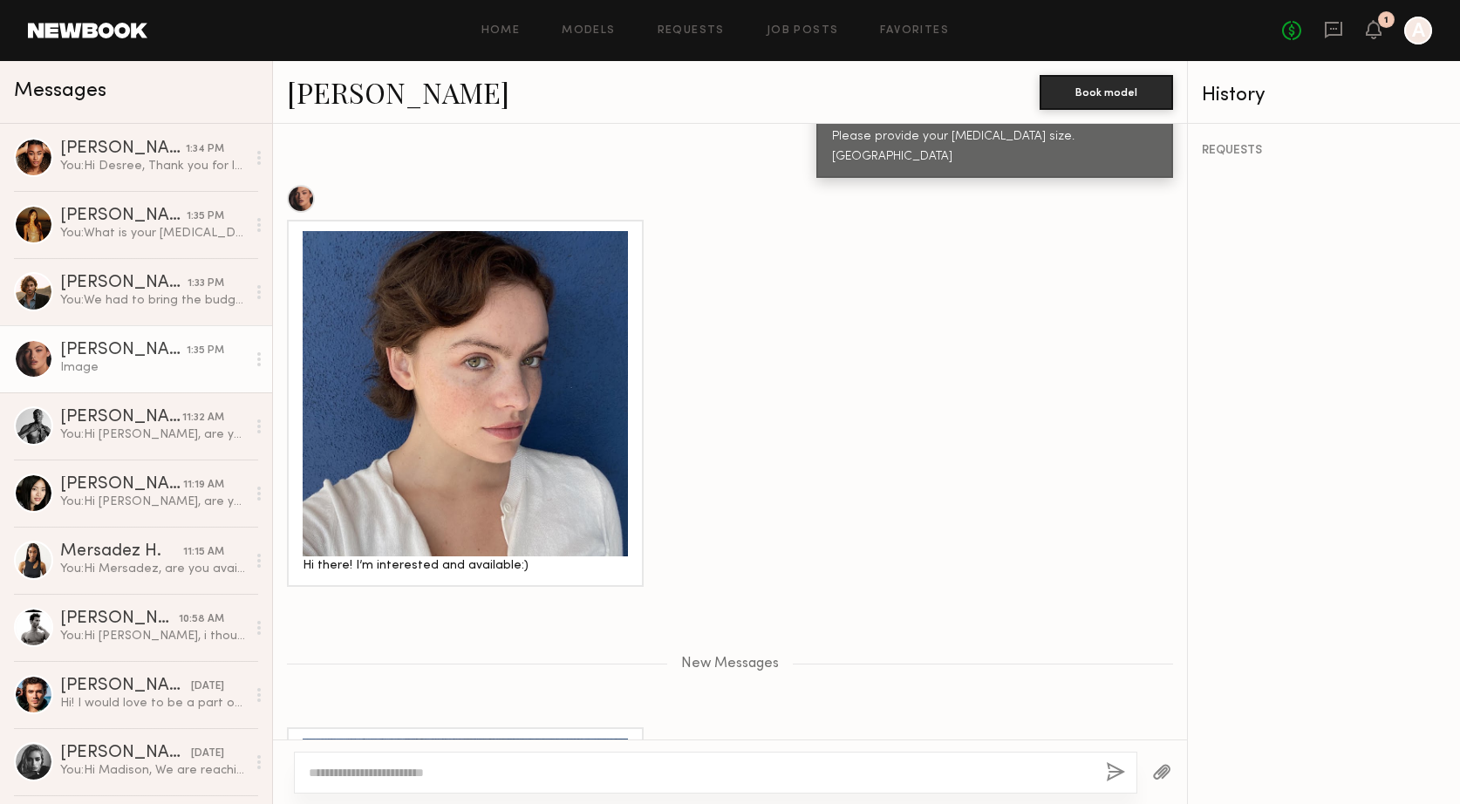
scroll to position [800, 0]
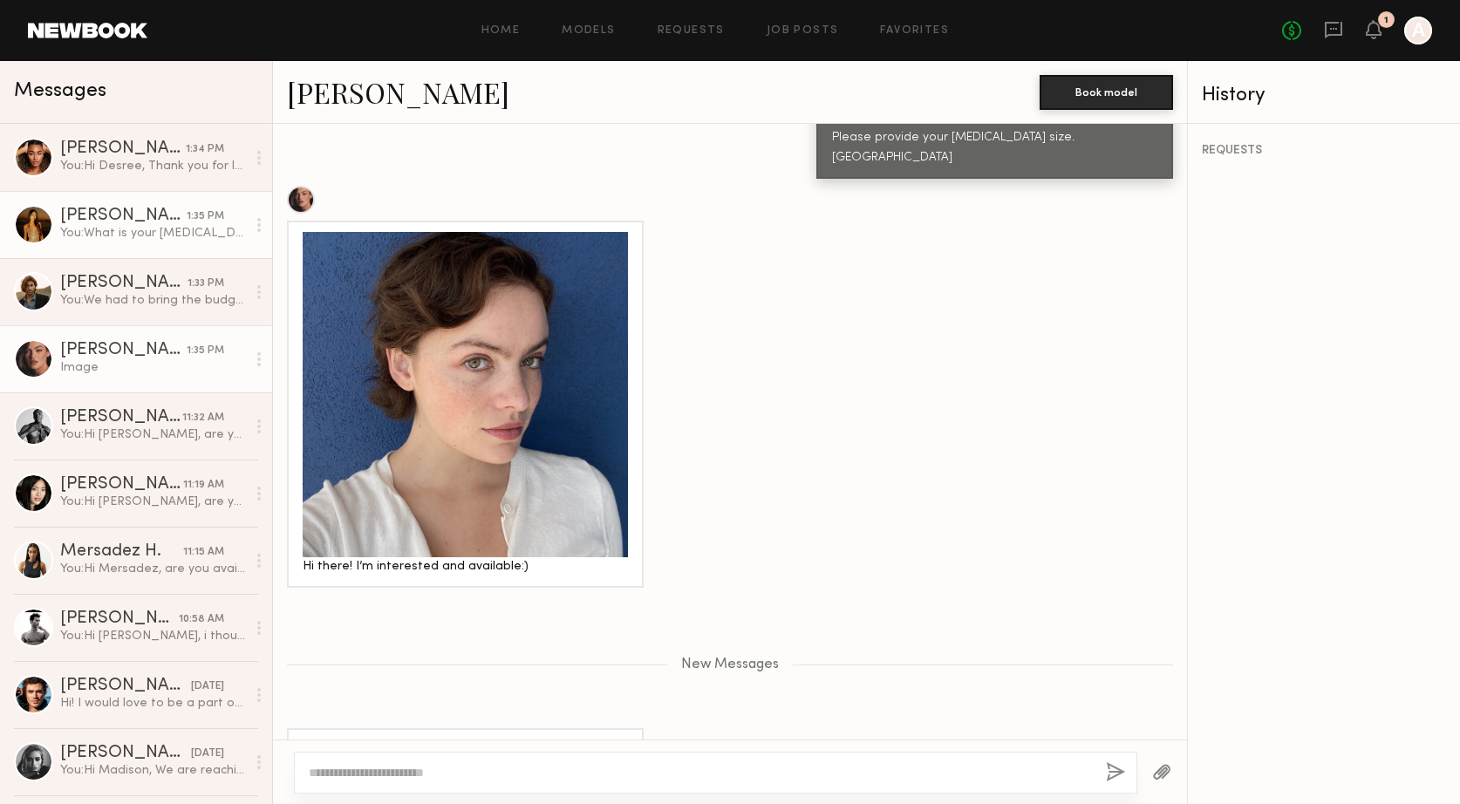
click at [94, 243] on link "Kristine W. 1:35 PM You: What is your ring finger size?" at bounding box center [136, 224] width 272 height 67
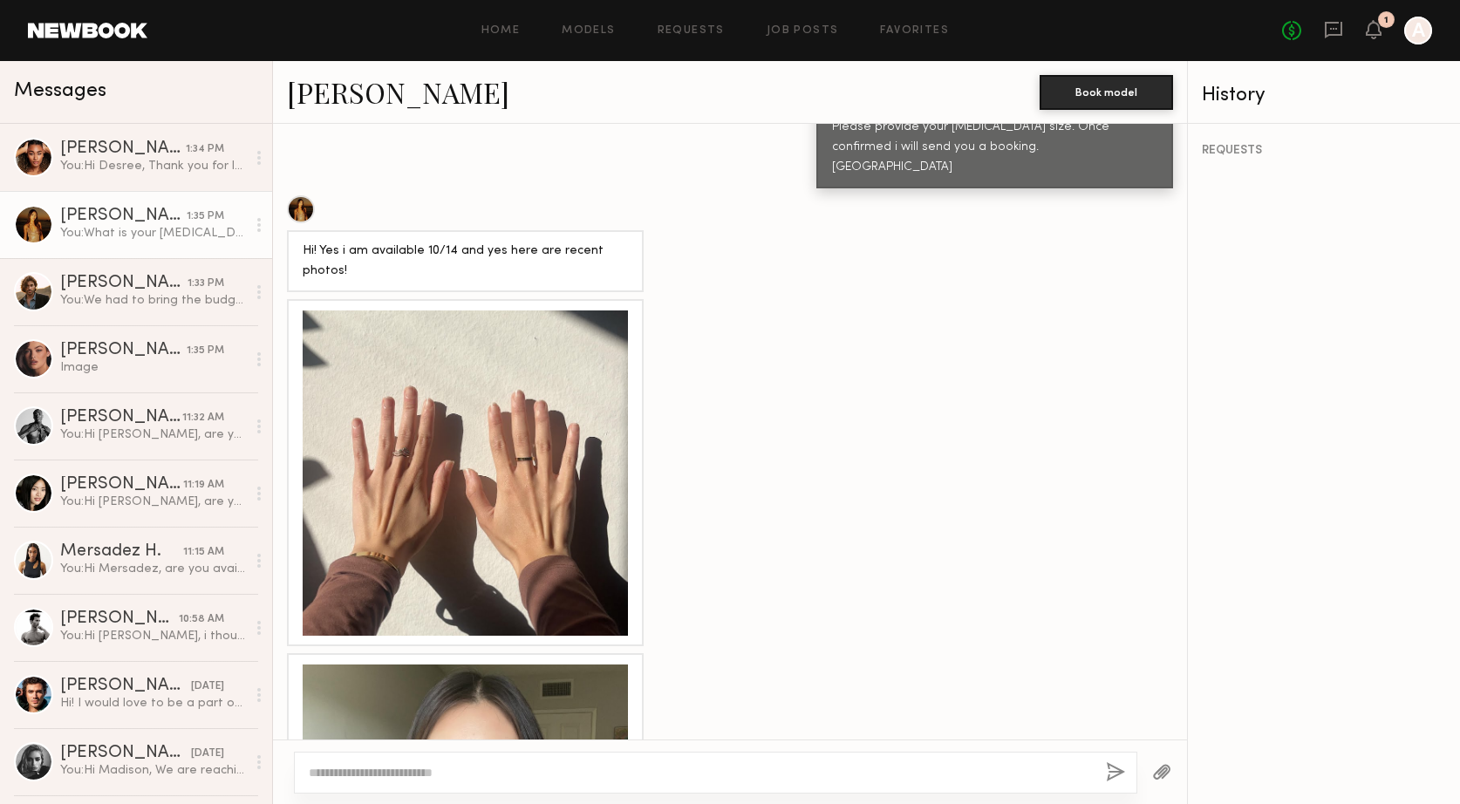
scroll to position [812, 0]
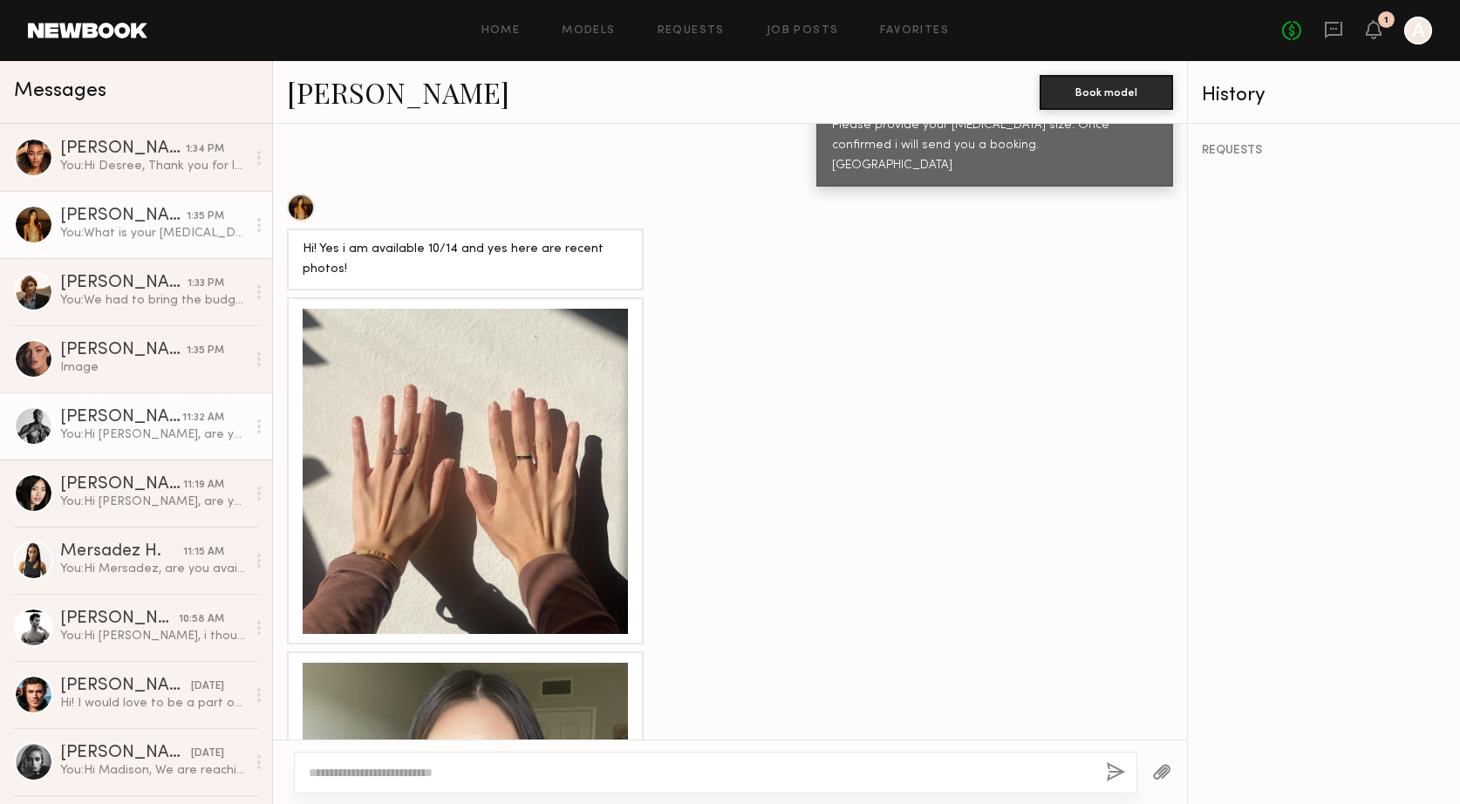
click at [116, 448] on link "Jonathan A. 11:32 AM You: Hi Jonathan, are you available for a lifestyle shoot …" at bounding box center [136, 426] width 272 height 67
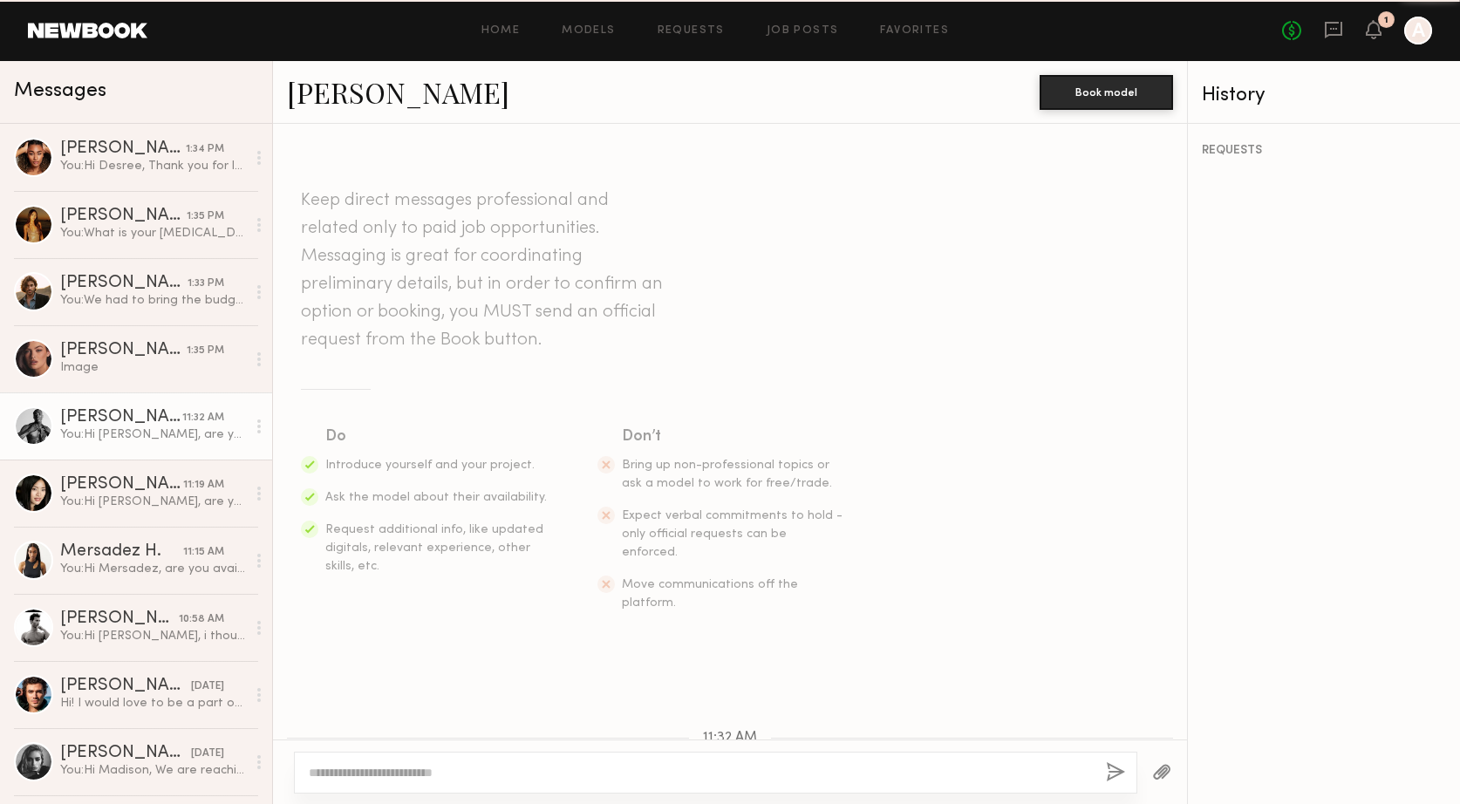
scroll to position [198, 0]
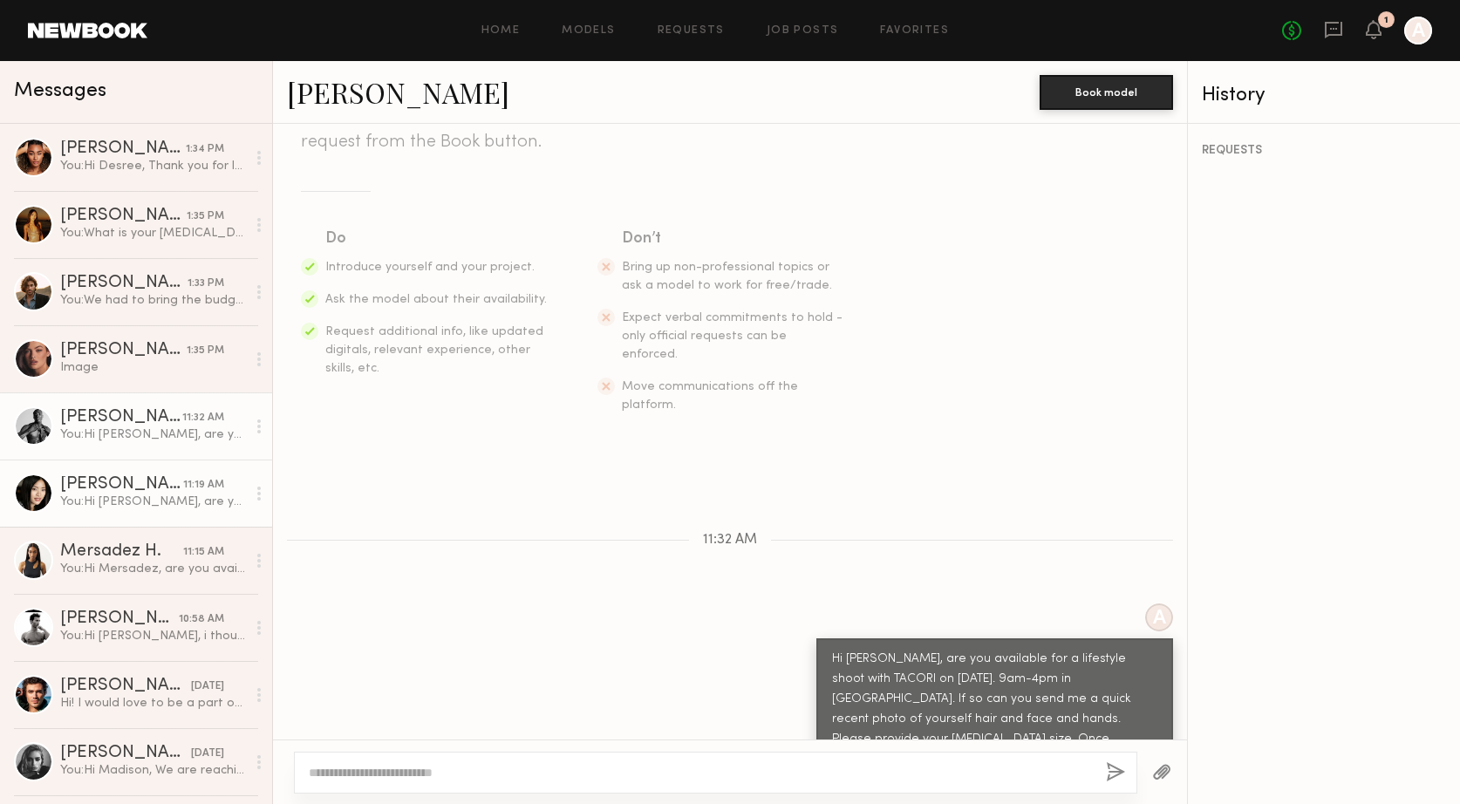
click at [116, 518] on link "Jennifer L. 11:19 AM You: Hi Jennifer, are you available for a lifestyle shoot …" at bounding box center [136, 493] width 272 height 67
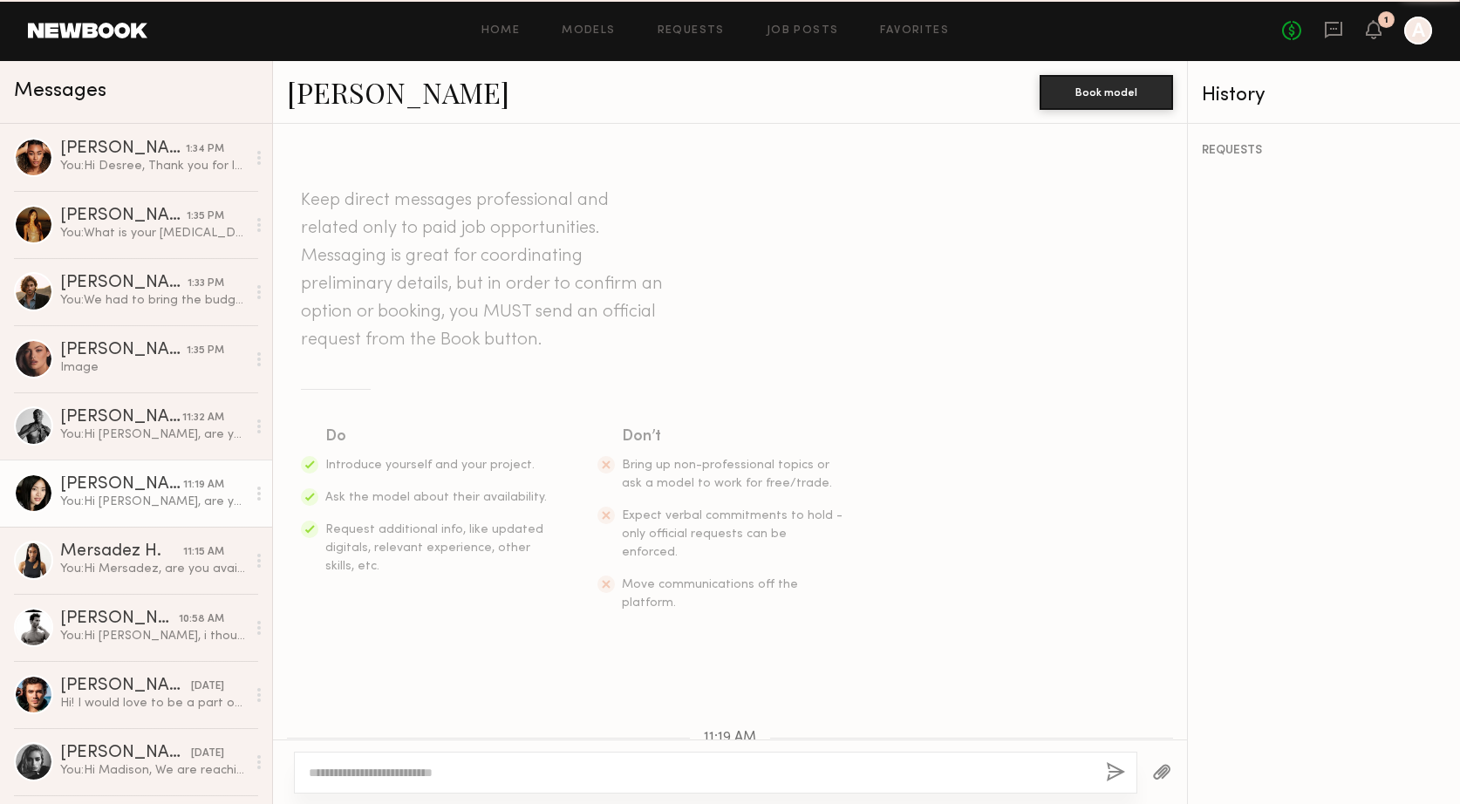
scroll to position [198, 0]
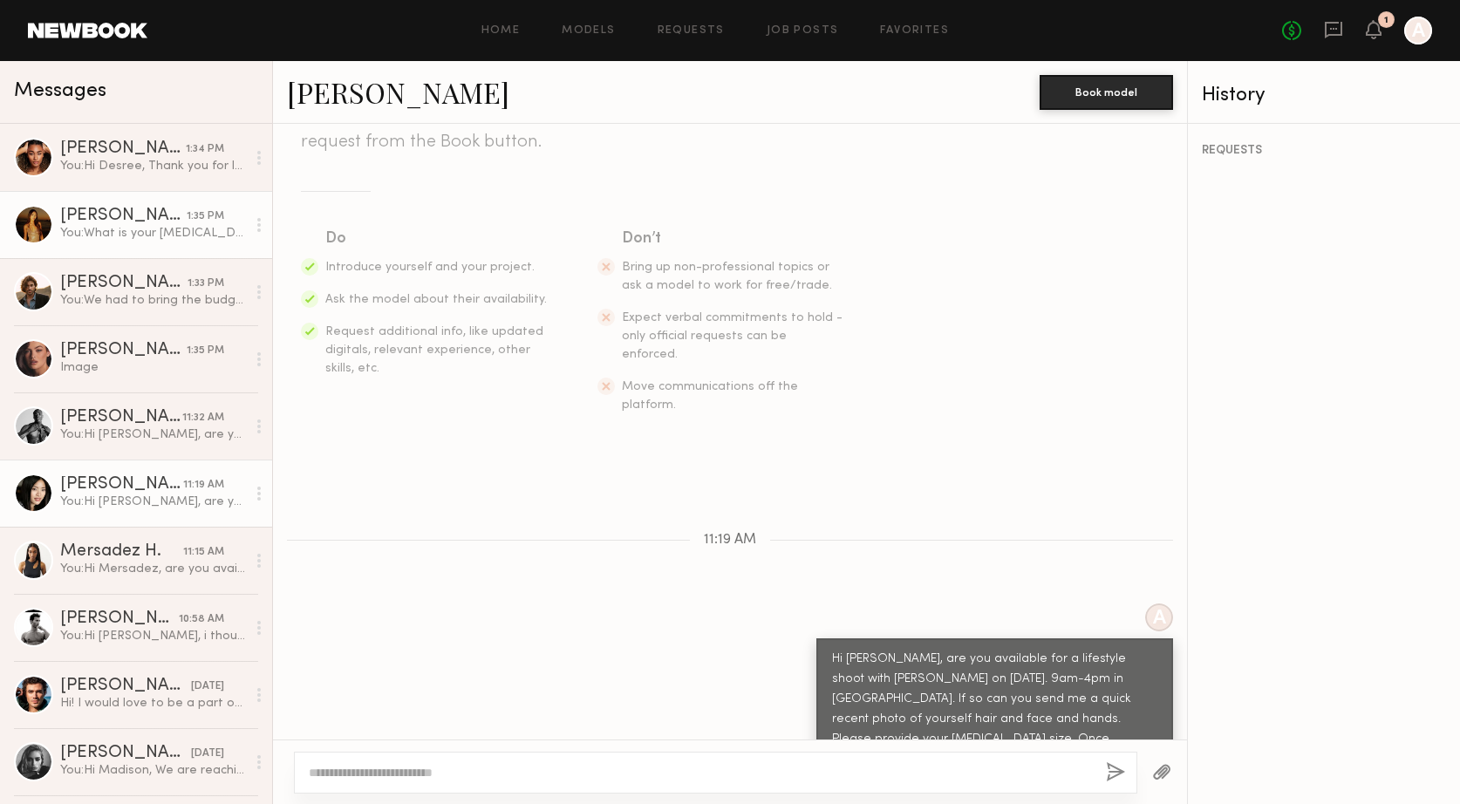
click at [106, 250] on link "Kristine W. 1:35 PM You: What is your ring finger size?" at bounding box center [136, 224] width 272 height 67
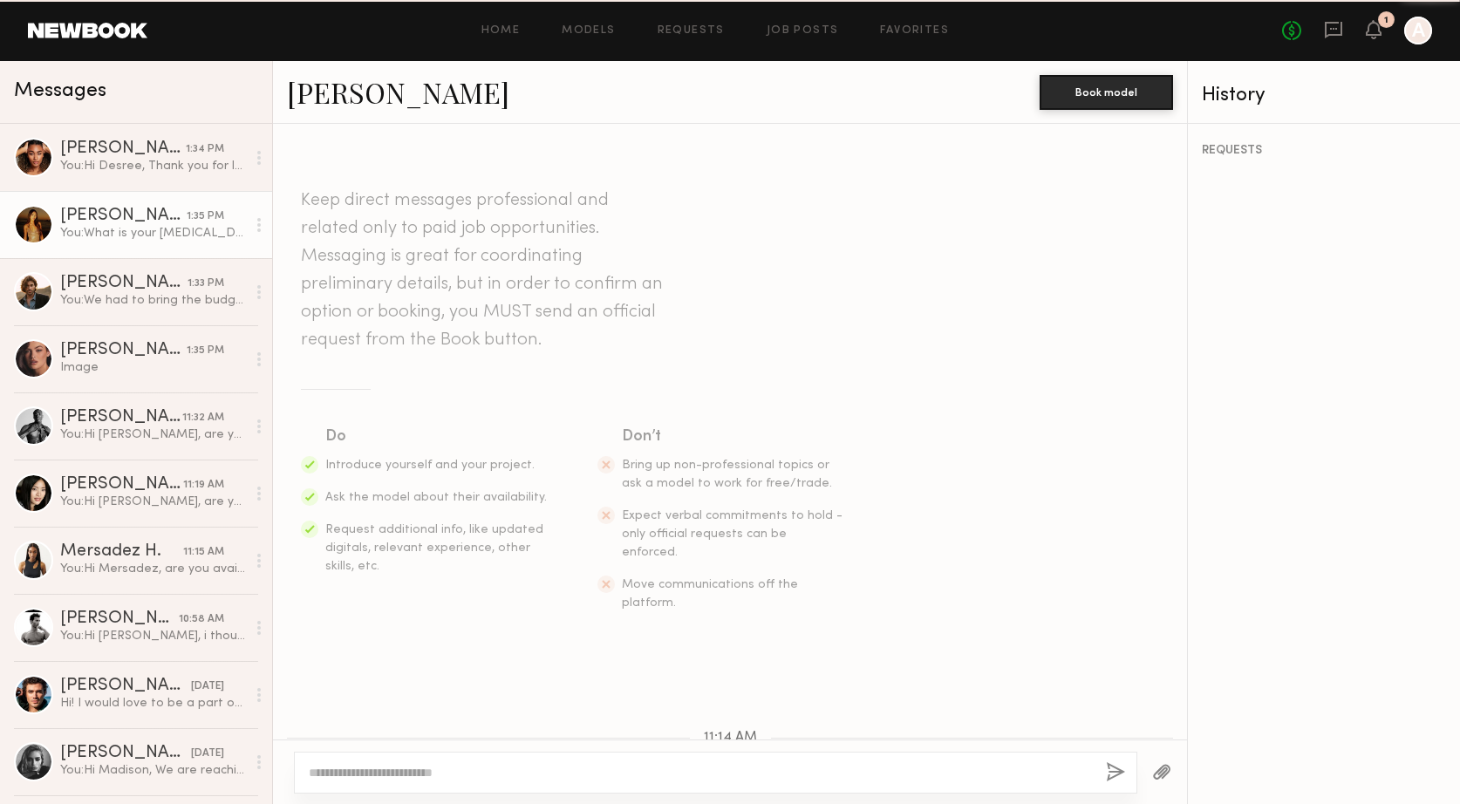
scroll to position [1461, 0]
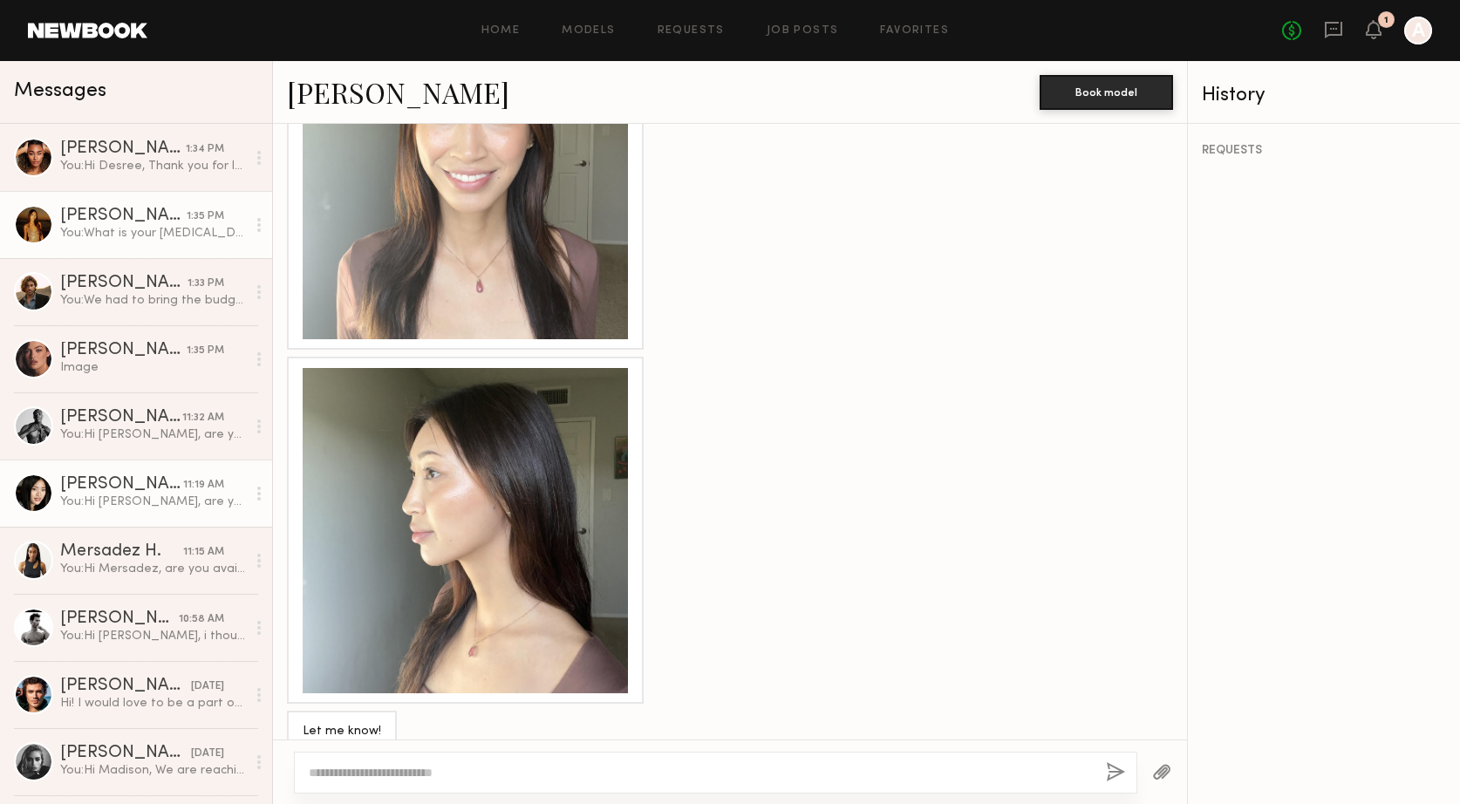
click at [102, 516] on link "Jennifer L. 11:19 AM You: Hi Jennifer, are you available for a lifestyle shoot …" at bounding box center [136, 493] width 272 height 67
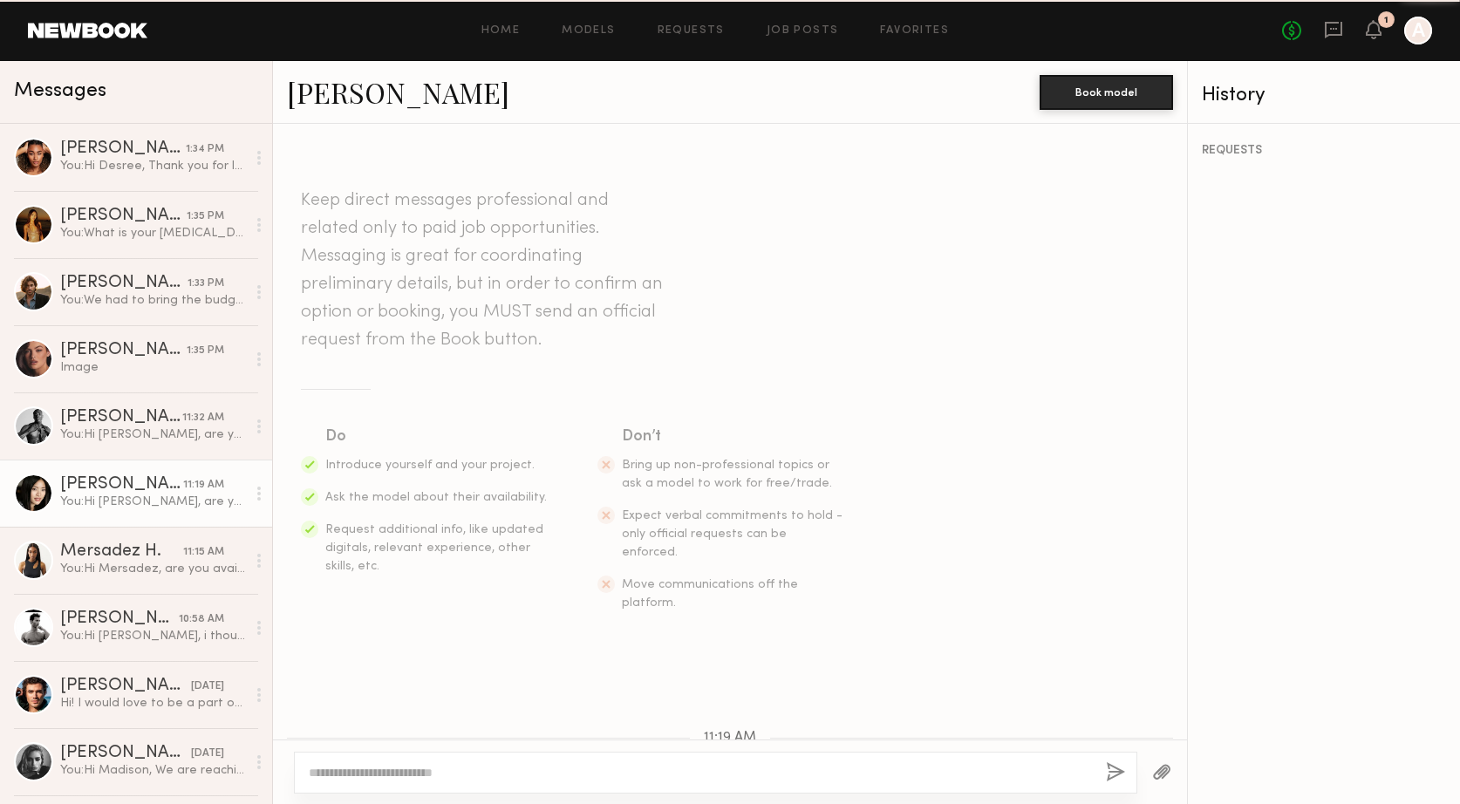
scroll to position [198, 0]
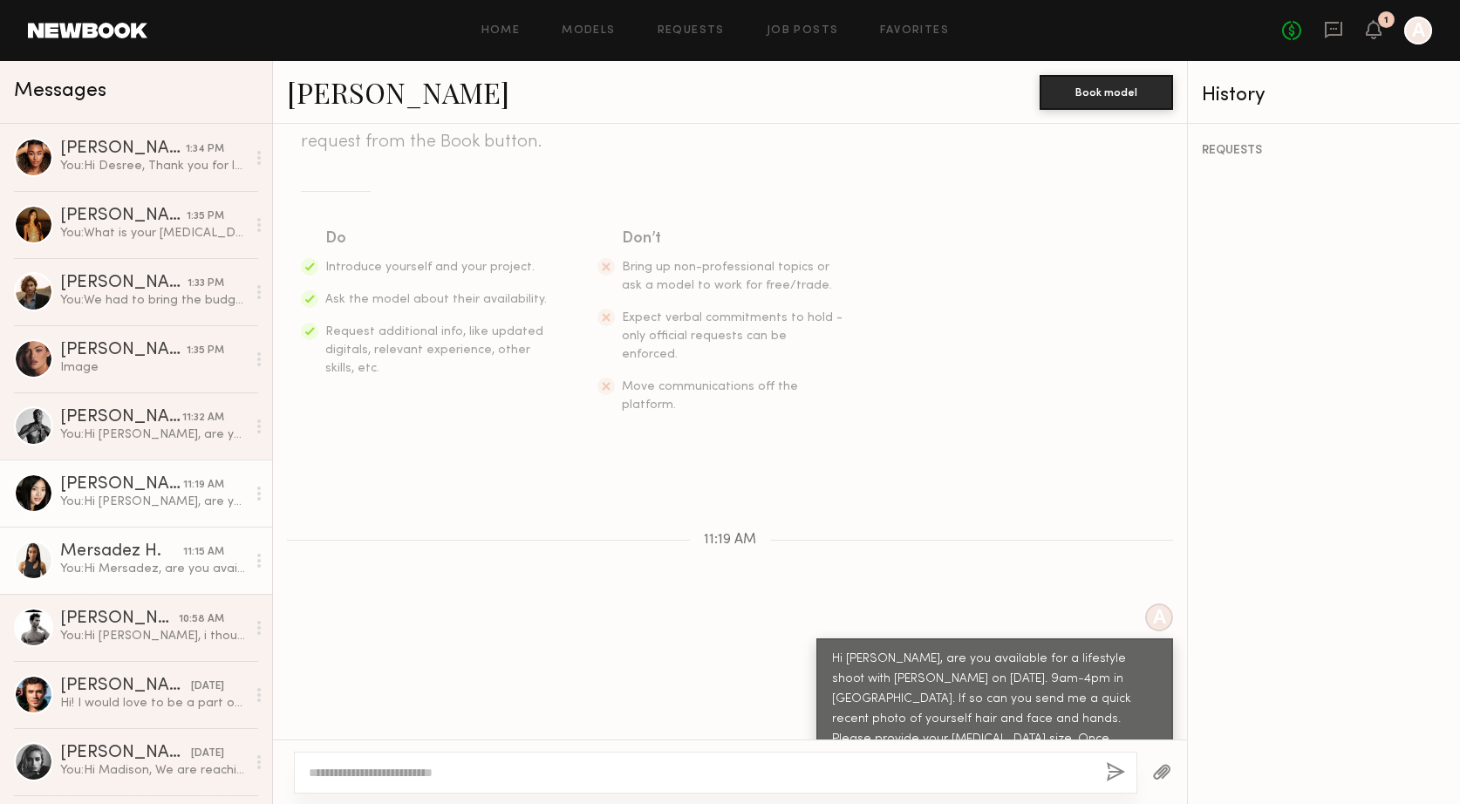
click at [110, 585] on link "Mersadez H. 11:15 AM You: Hi Mersadez, are you available for a lifestyle shoot …" at bounding box center [136, 560] width 272 height 67
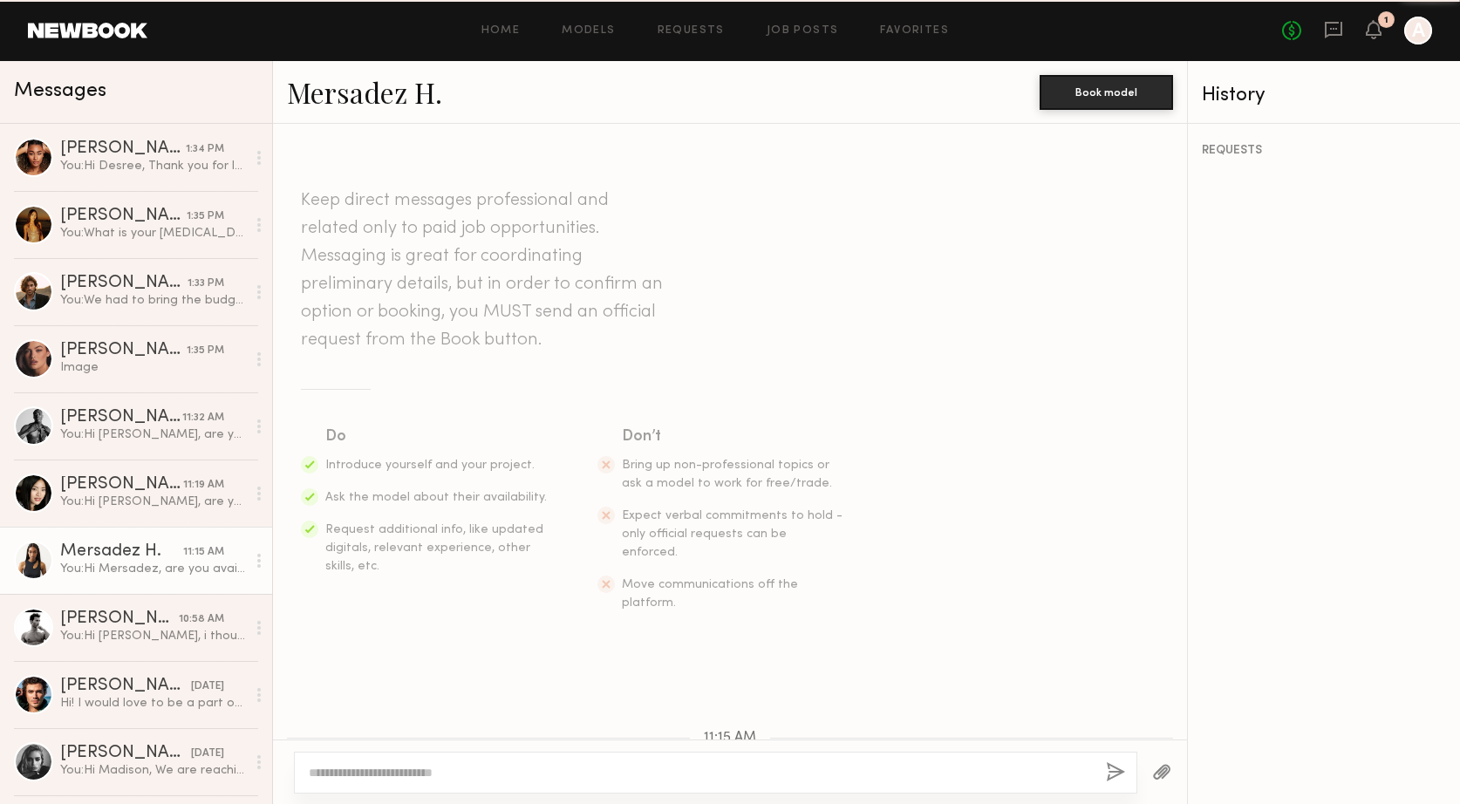
scroll to position [198, 0]
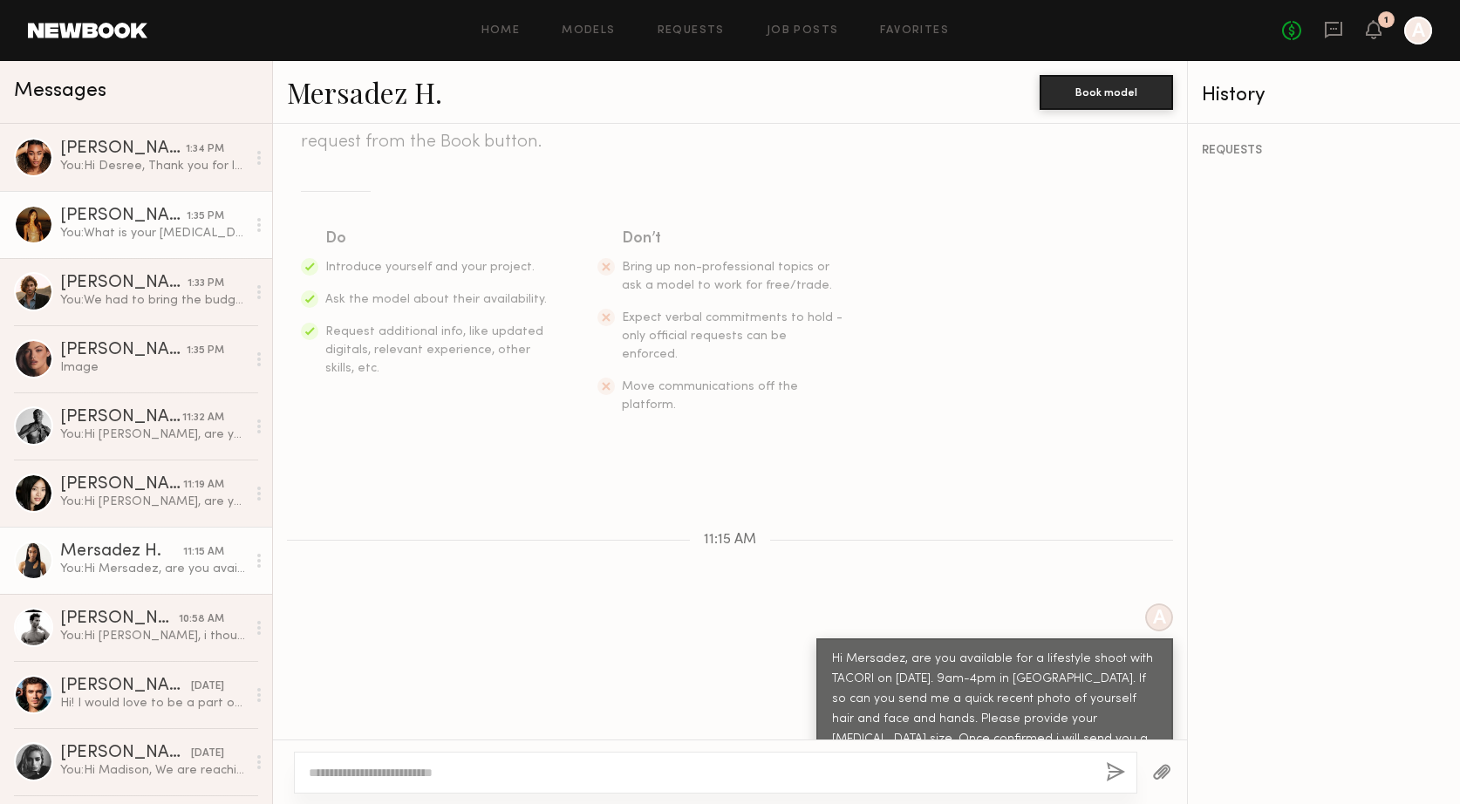
click at [127, 252] on link "Kristine W. 1:35 PM You: What is your ring finger size?" at bounding box center [136, 224] width 272 height 67
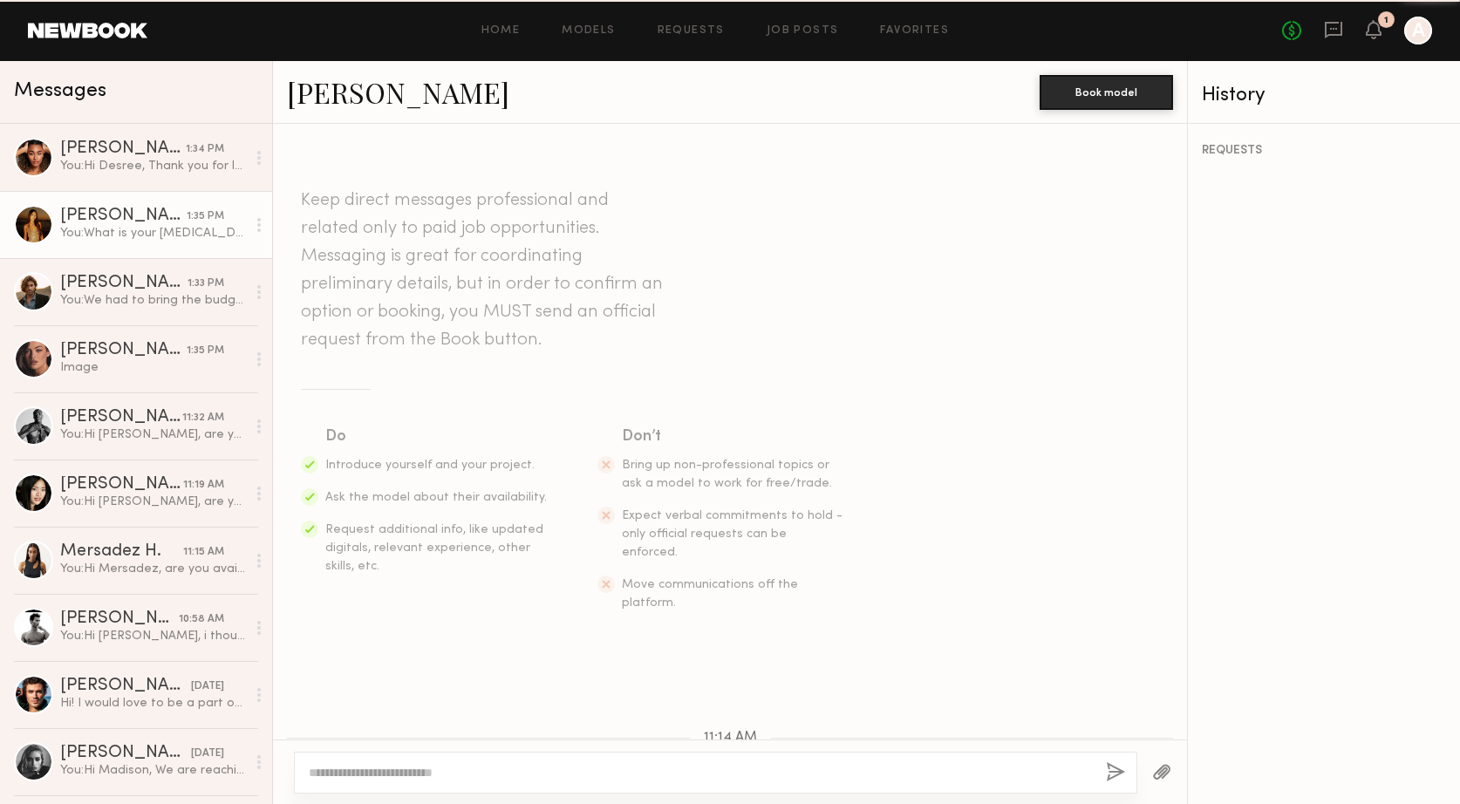
scroll to position [1461, 0]
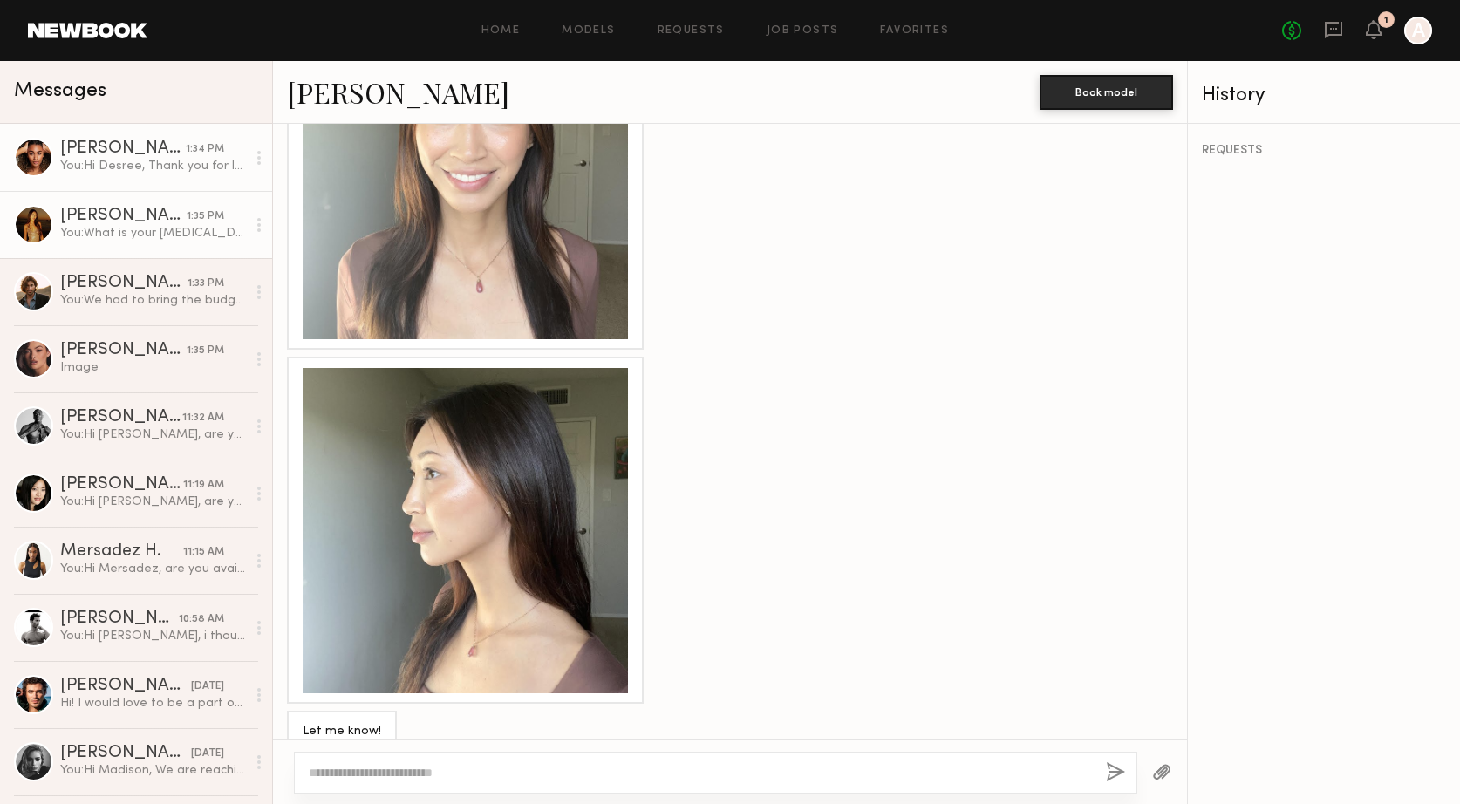
click at [116, 180] on link "Desree H. 1:34 PM You: Hi Desree, Thank you for letting me know. THat is our da…" at bounding box center [136, 157] width 272 height 67
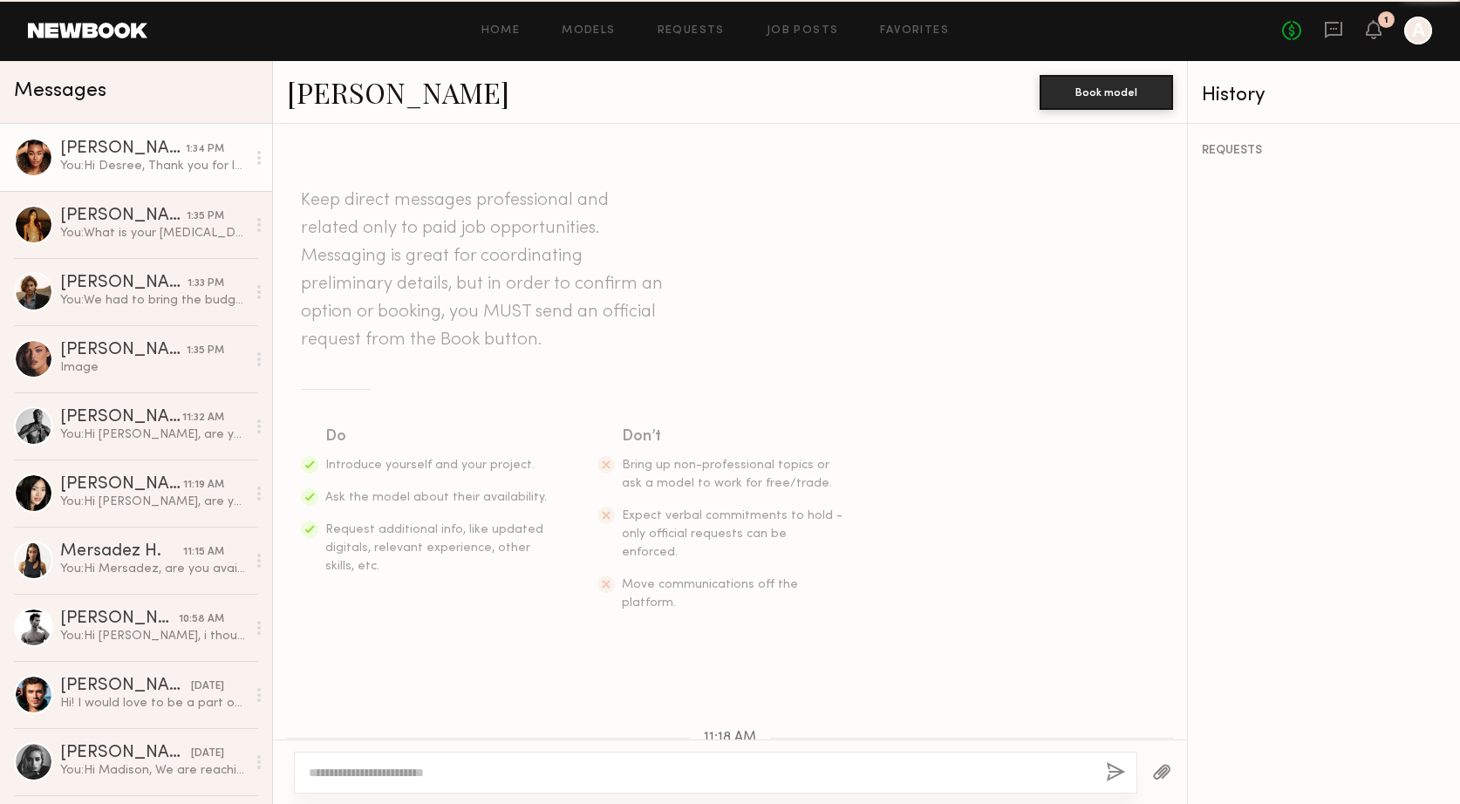
scroll to position [510, 0]
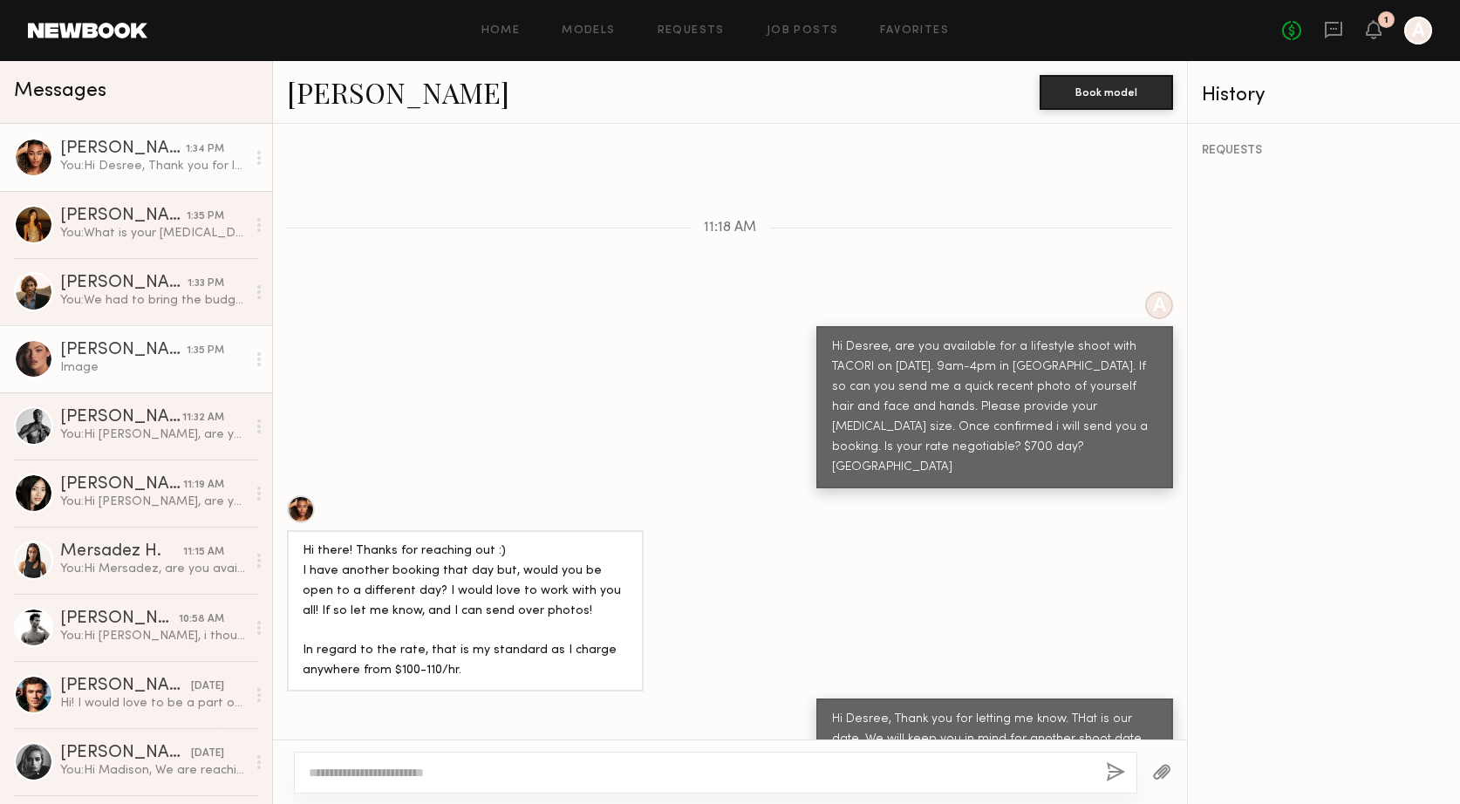
click at [130, 377] on link "Jazlyn S. 1:35 PM Image" at bounding box center [136, 358] width 272 height 67
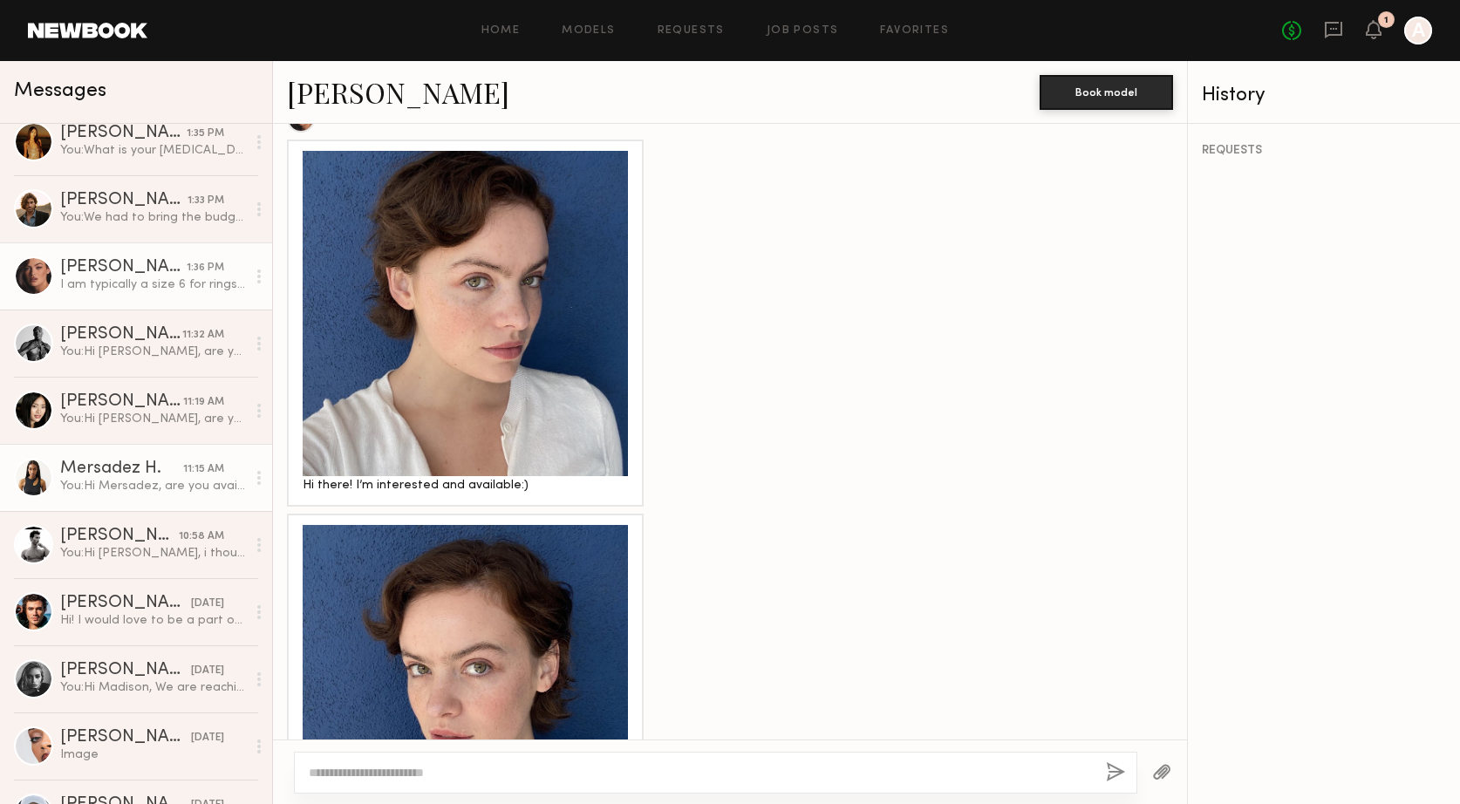
scroll to position [87, 0]
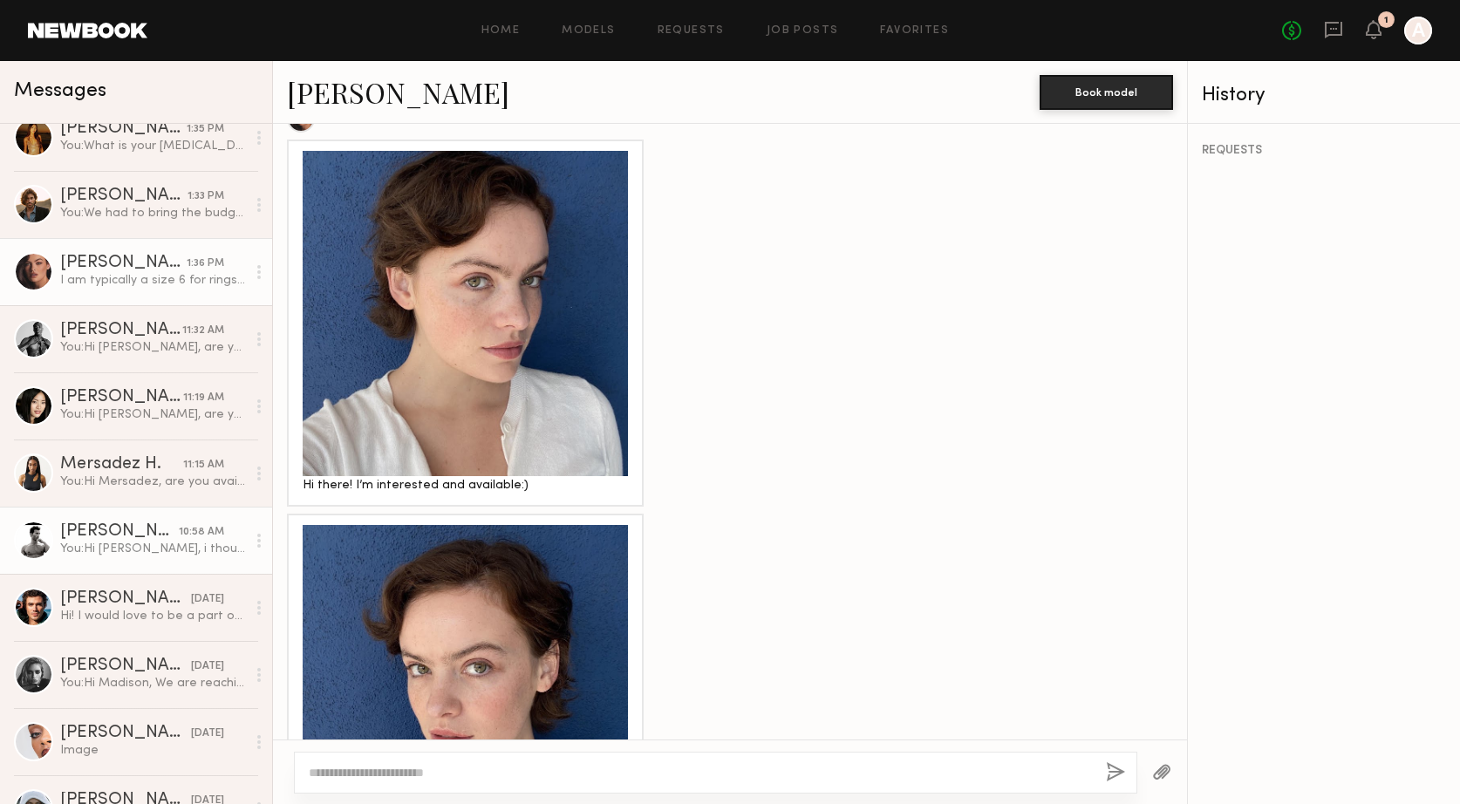
click at [115, 564] on link "Davide G. 10:58 AM You: Hi David, i thought i saw a message come through that y…" at bounding box center [136, 540] width 272 height 67
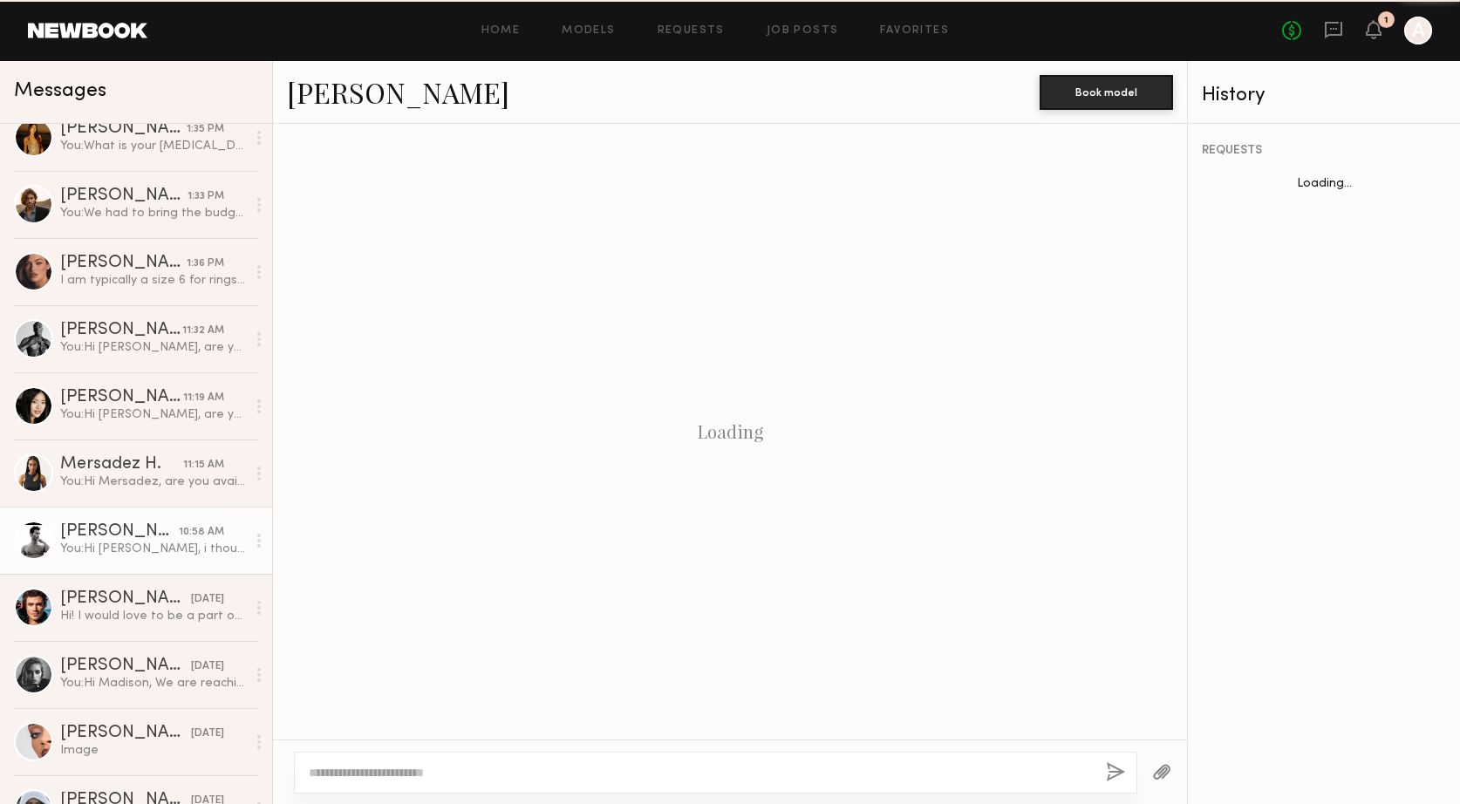
scroll to position [178, 0]
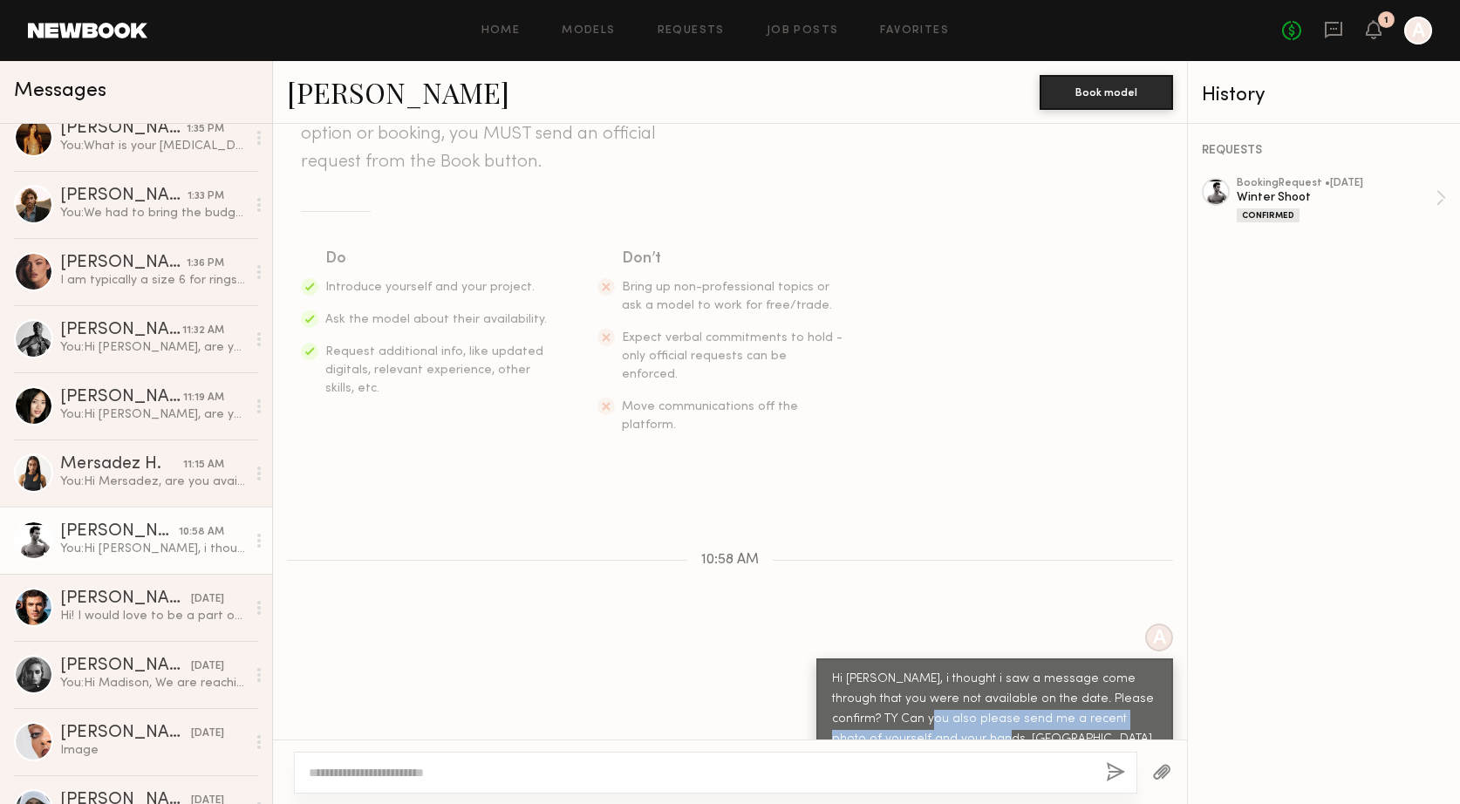
drag, startPoint x: 911, startPoint y: 686, endPoint x: 1038, endPoint y: 701, distance: 128.3
click at [1038, 701] on div "Hi David, i thought i saw a message come through that you were not available on…" at bounding box center [994, 710] width 325 height 80
click at [1268, 215] on div "Confirmed" at bounding box center [1268, 216] width 63 height 14
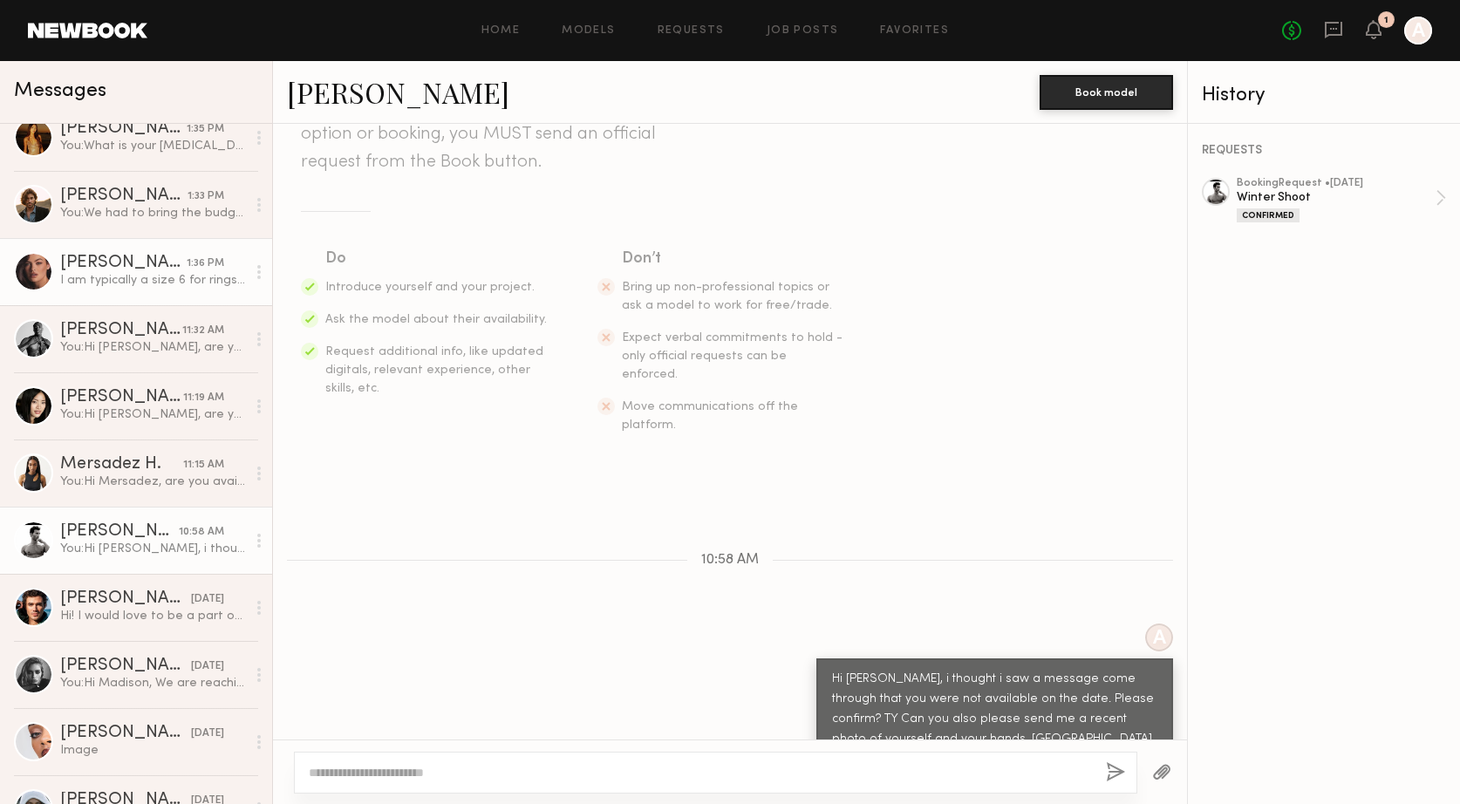
click at [125, 291] on link "Jazlyn S. 1:36 PM I am typically a size 6 for rings! Thank you" at bounding box center [136, 271] width 272 height 67
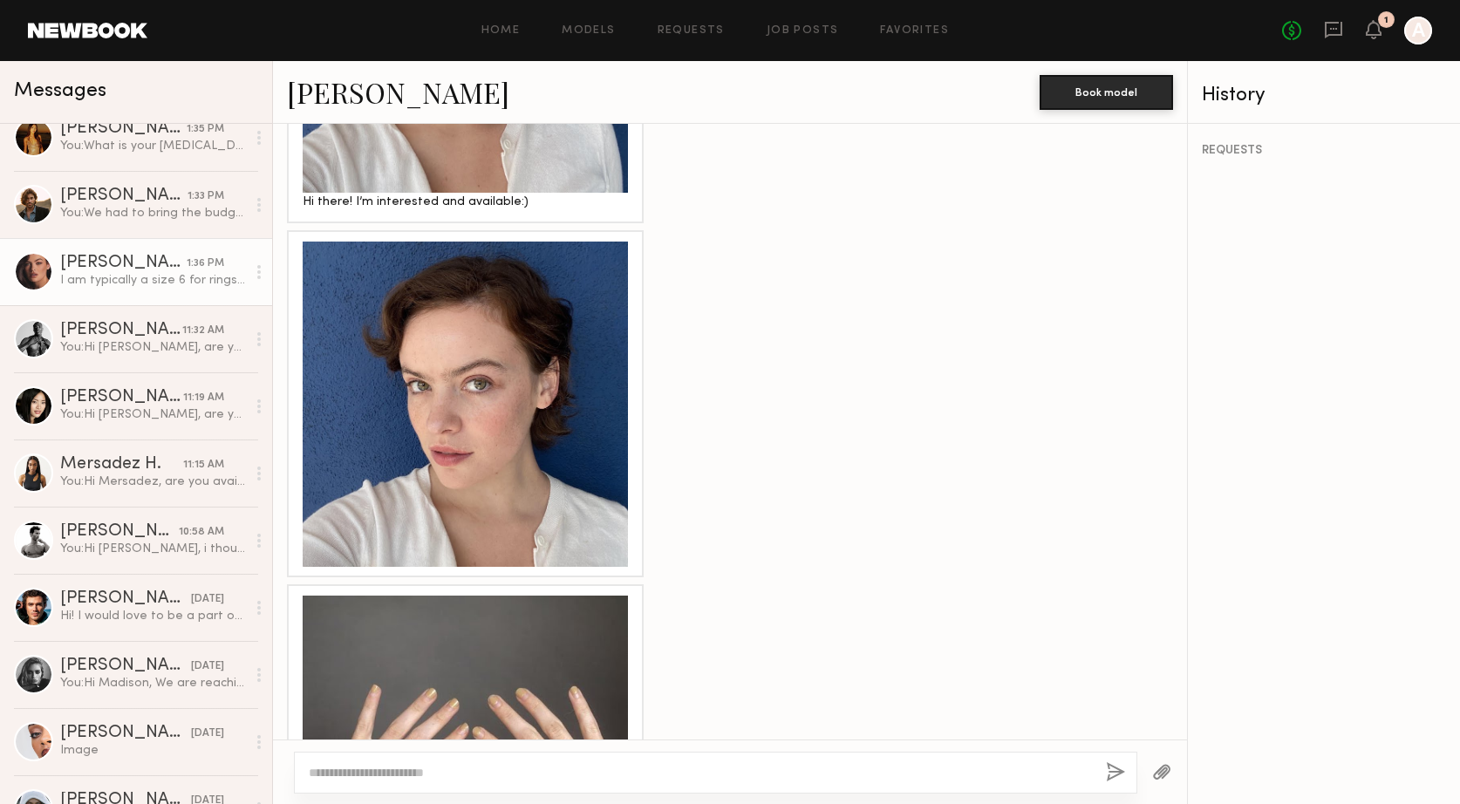
scroll to position [1163, 0]
